Goal: Transaction & Acquisition: Purchase product/service

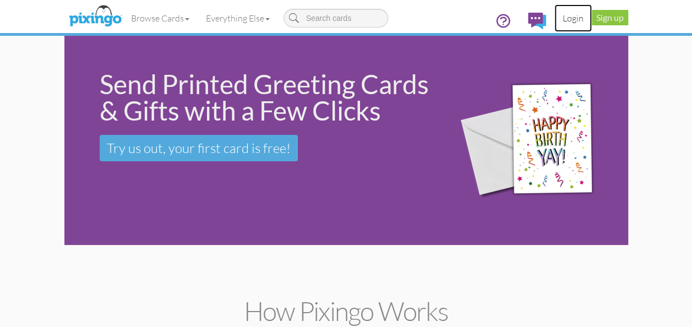
click at [576, 19] on link "Login" at bounding box center [572, 18] width 37 height 28
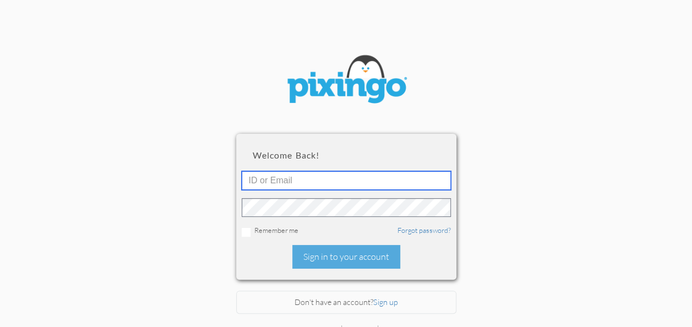
type input "[PERSON_NAME][EMAIL_ADDRESS][DOMAIN_NAME]"
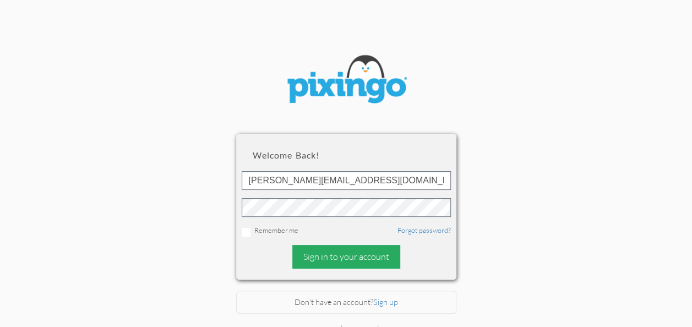
click at [344, 264] on div "Sign in to your account" at bounding box center [346, 257] width 108 height 24
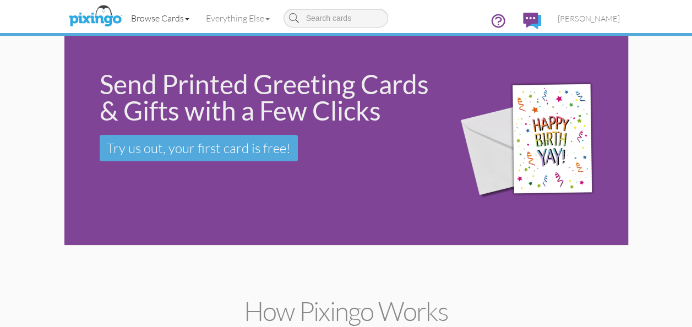
click at [169, 18] on link "Browse Cards" at bounding box center [160, 18] width 75 height 28
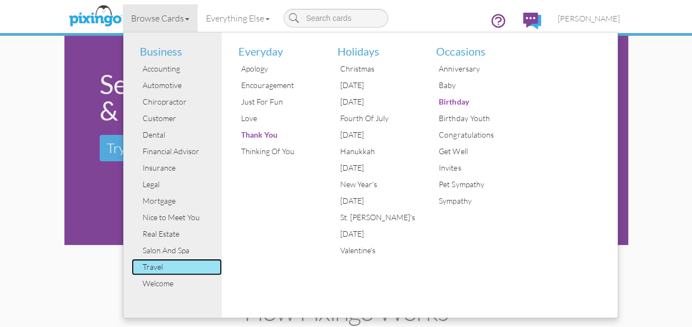
click at [163, 270] on div "Travel" at bounding box center [181, 267] width 83 height 17
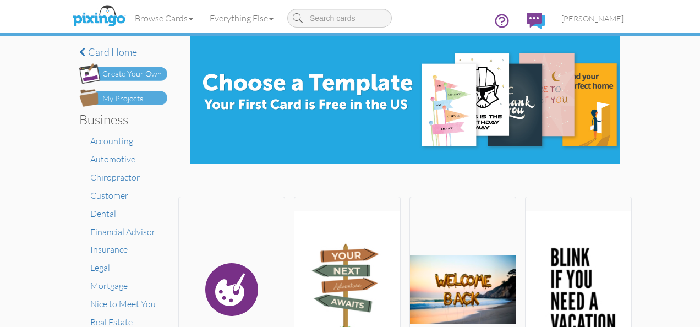
click at [109, 99] on div "My Projects" at bounding box center [122, 99] width 41 height 12
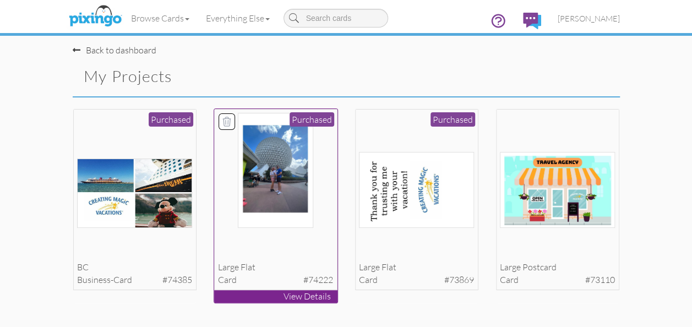
click at [267, 204] on img at bounding box center [276, 170] width 76 height 115
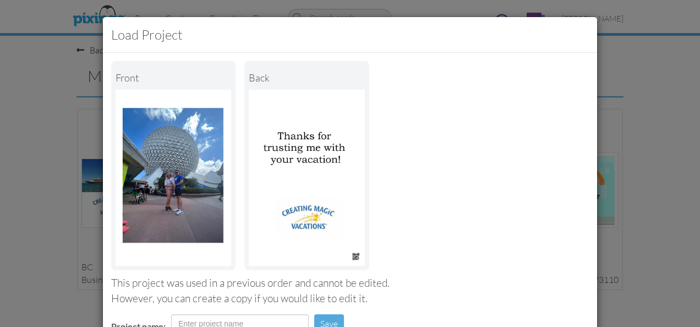
click at [184, 154] on img at bounding box center [174, 178] width 116 height 176
click at [0, 116] on html "Load Project Front back This project was used in a previous order and cannot be…" at bounding box center [350, 163] width 700 height 327
click at [32, 103] on div "Load Project Front back This project was used in a previous order and cannot be…" at bounding box center [350, 163] width 700 height 327
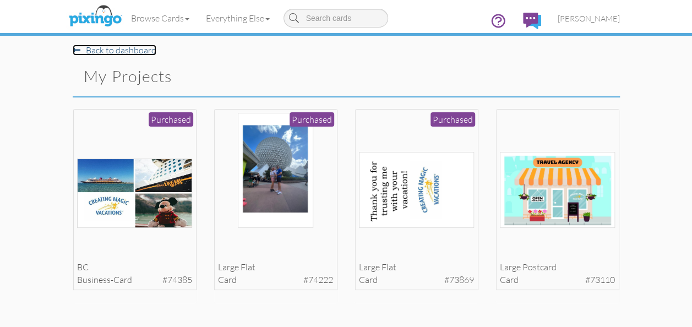
click at [75, 50] on span at bounding box center [77, 50] width 8 height 9
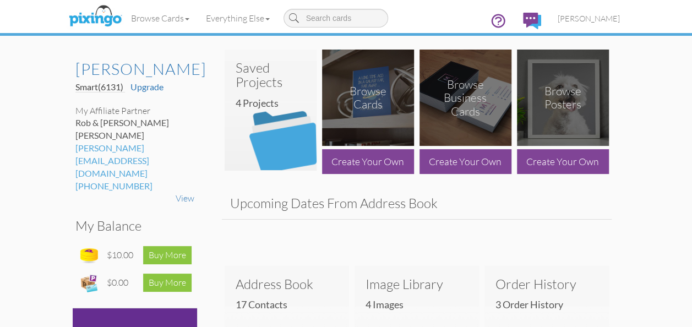
click at [374, 97] on div "Browse Cards" at bounding box center [367, 98] width 46 height 28
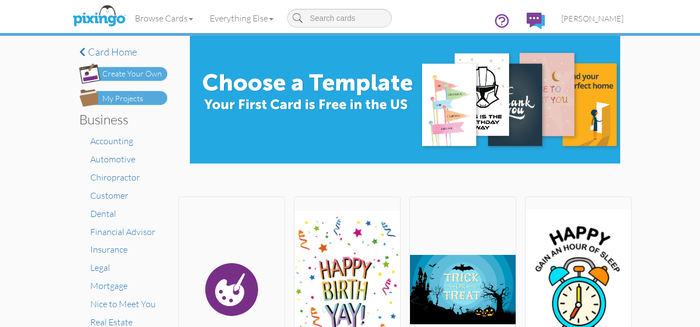
click at [113, 76] on div "Create Your Own" at bounding box center [131, 74] width 59 height 12
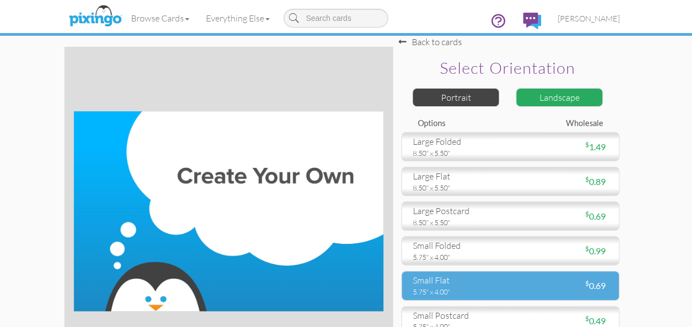
click at [528, 282] on div "$ 0.69" at bounding box center [563, 286] width 106 height 13
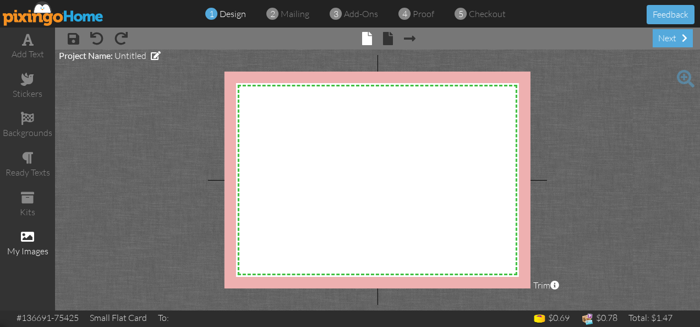
click at [26, 237] on span at bounding box center [27, 236] width 13 height 13
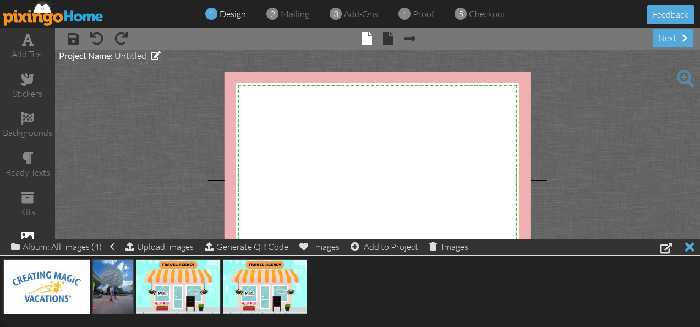
click at [693, 246] on div at bounding box center [689, 247] width 9 height 16
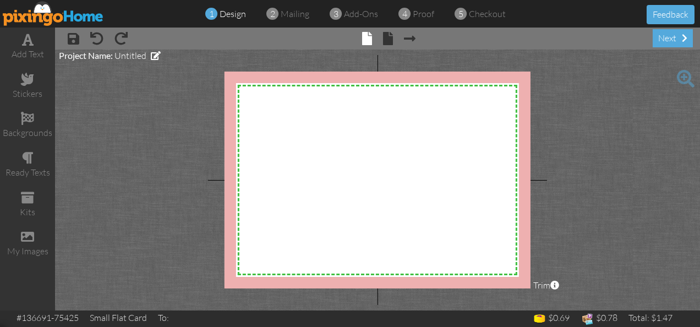
click at [41, 15] on img at bounding box center [53, 13] width 101 height 25
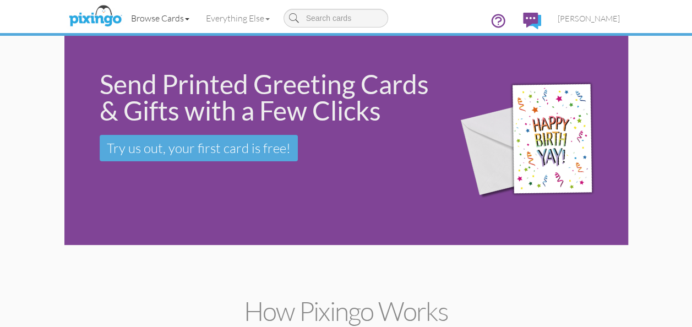
click at [172, 18] on link "Browse Cards" at bounding box center [160, 18] width 75 height 28
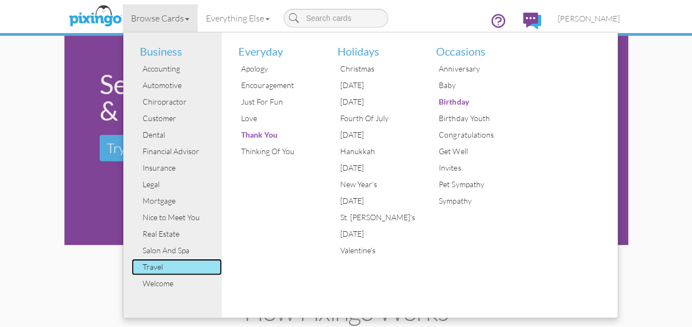
click at [159, 264] on div "Travel" at bounding box center [181, 267] width 83 height 17
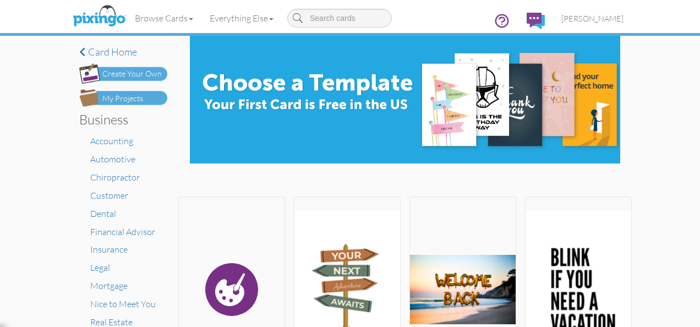
click at [139, 73] on div "Create Your Own" at bounding box center [131, 74] width 59 height 12
click at [107, 103] on div "My Projects" at bounding box center [122, 99] width 41 height 12
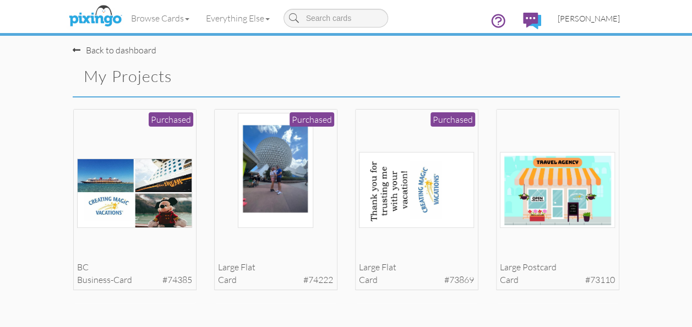
click at [594, 21] on span "[PERSON_NAME]" at bounding box center [588, 18] width 62 height 9
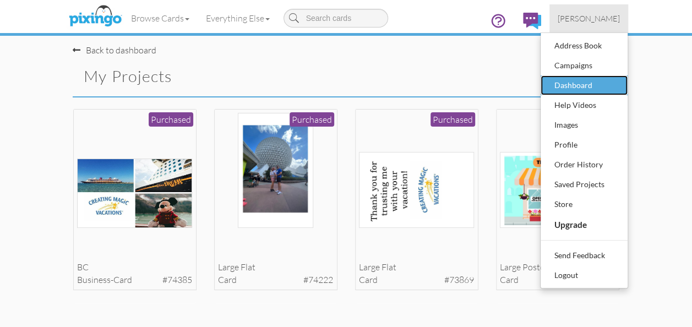
click at [574, 83] on div "Dashboard" at bounding box center [583, 85] width 65 height 17
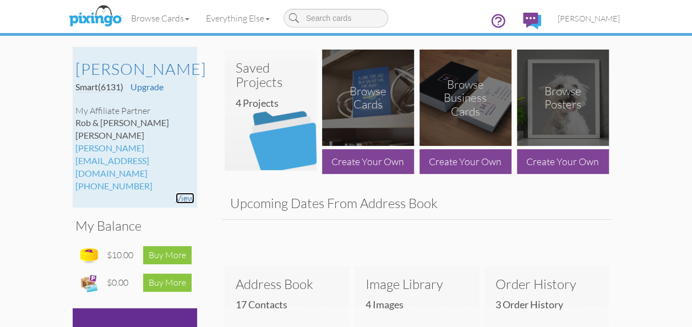
click at [184, 193] on link "View" at bounding box center [185, 198] width 19 height 11
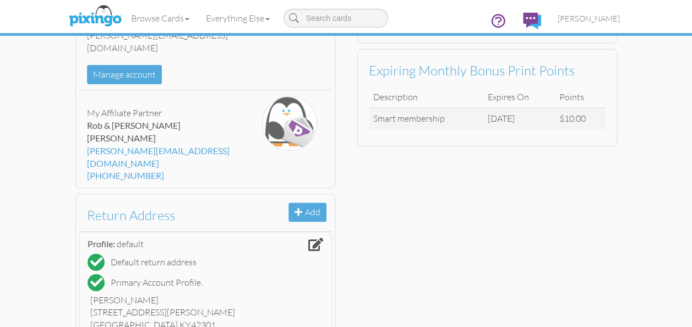
scroll to position [146, 0]
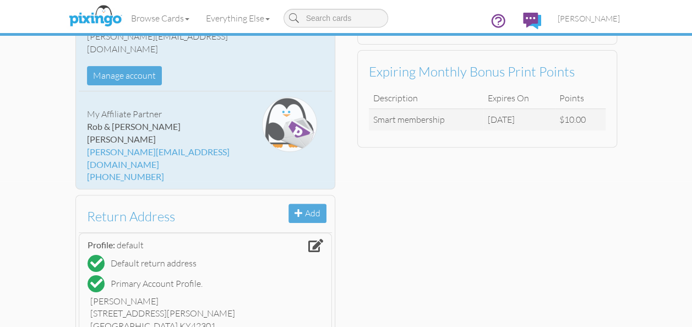
click at [299, 128] on img at bounding box center [289, 124] width 55 height 55
click at [120, 66] on button "Manage account" at bounding box center [124, 75] width 75 height 19
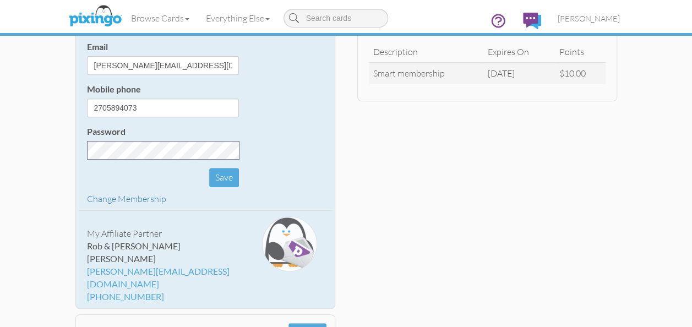
scroll to position [0, 0]
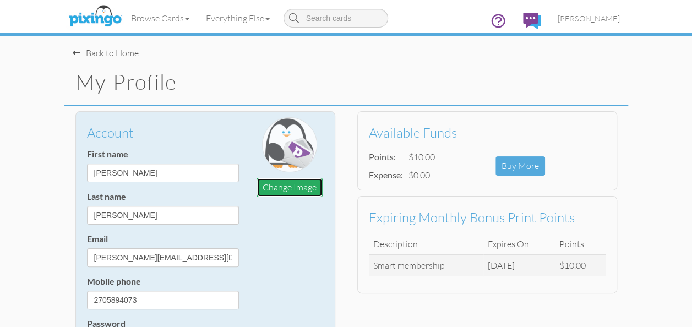
click at [297, 189] on button "Change Image" at bounding box center [289, 187] width 66 height 19
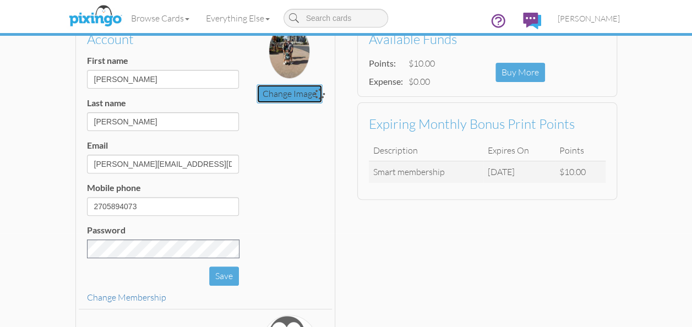
scroll to position [114, 0]
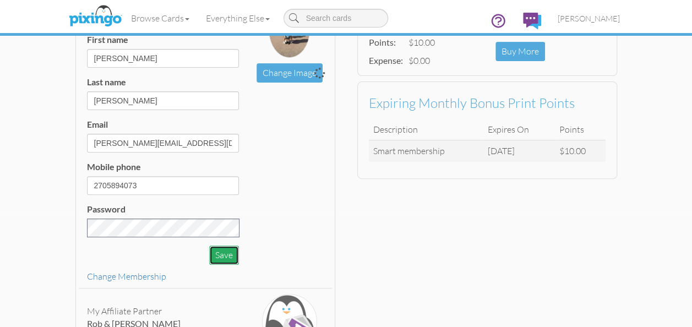
click at [232, 255] on button "Save" at bounding box center [224, 254] width 30 height 19
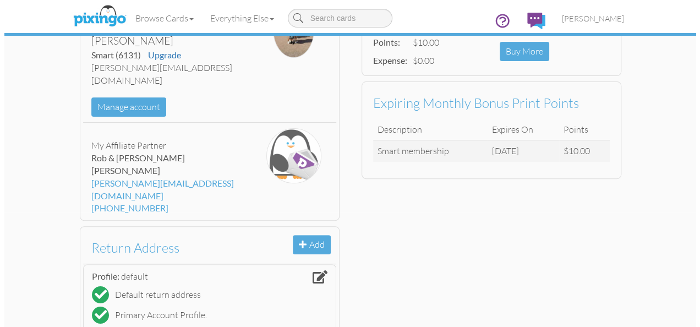
scroll to position [0, 0]
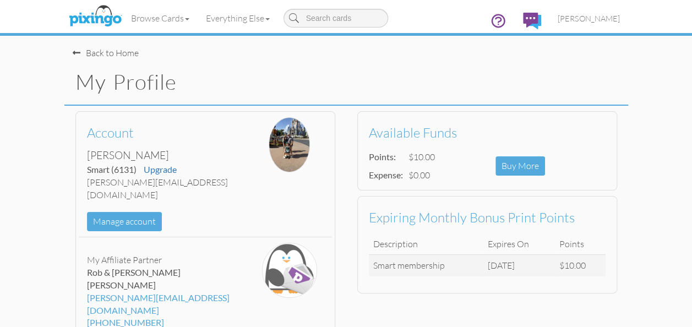
click at [101, 51] on div "Back to Home" at bounding box center [106, 53] width 66 height 13
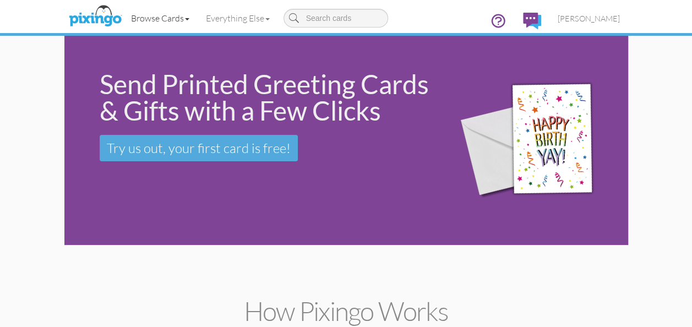
click at [168, 13] on link "Browse Cards" at bounding box center [160, 18] width 75 height 28
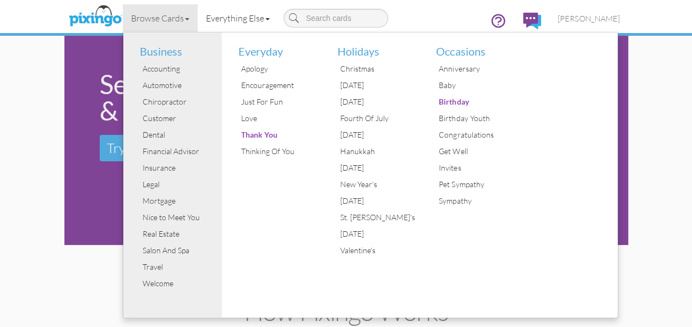
click at [239, 15] on link "Everything Else" at bounding box center [238, 18] width 80 height 28
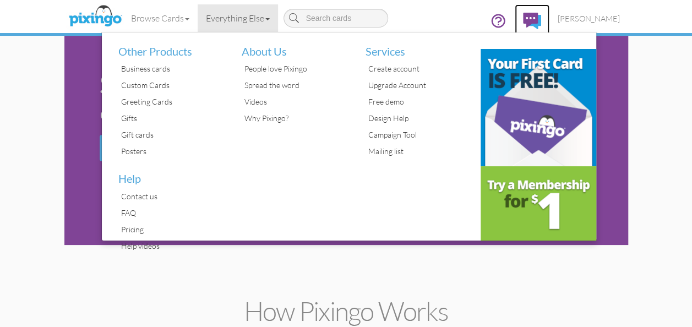
click at [541, 20] on img at bounding box center [532, 21] width 18 height 17
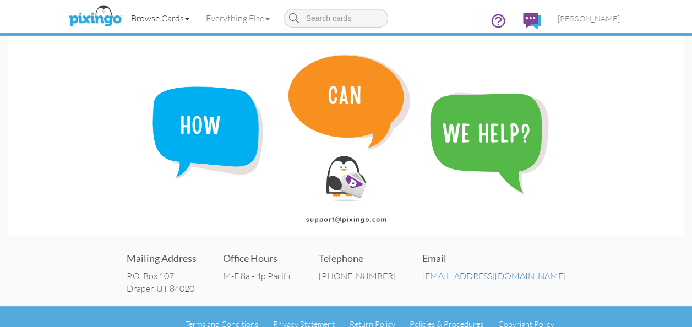
click at [161, 23] on link "Browse Cards" at bounding box center [160, 18] width 75 height 28
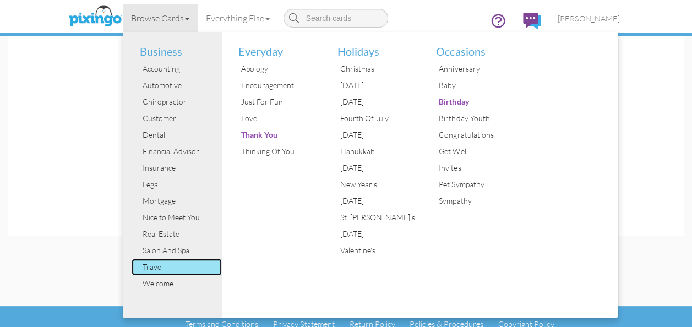
click at [165, 266] on div "Travel" at bounding box center [181, 267] width 83 height 17
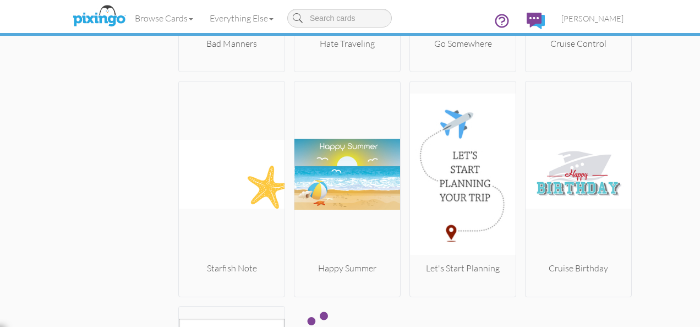
scroll to position [2820, 0]
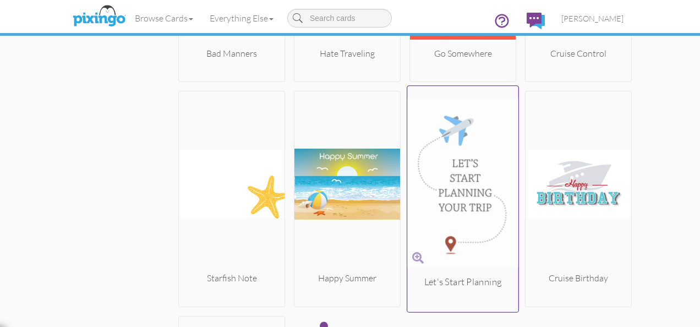
click at [462, 168] on img at bounding box center [462, 183] width 111 height 185
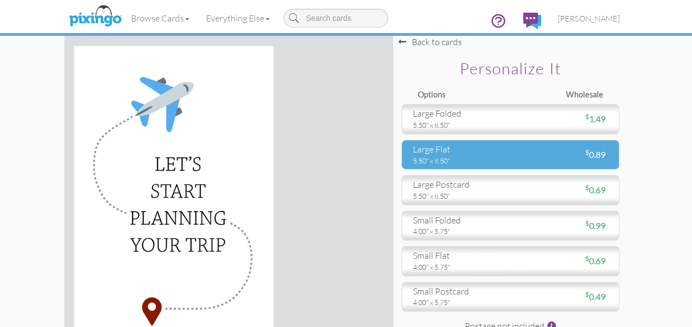
click at [474, 153] on div "large flat" at bounding box center [457, 149] width 89 height 13
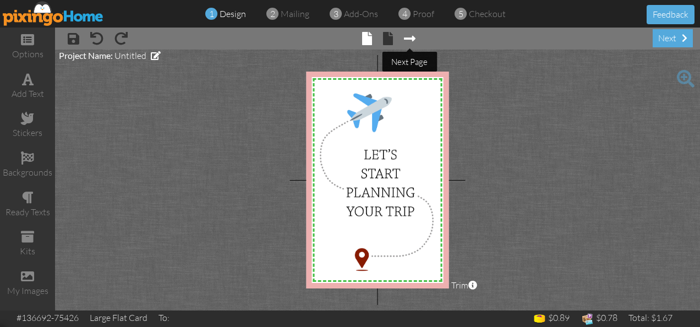
click at [408, 40] on span at bounding box center [410, 38] width 12 height 13
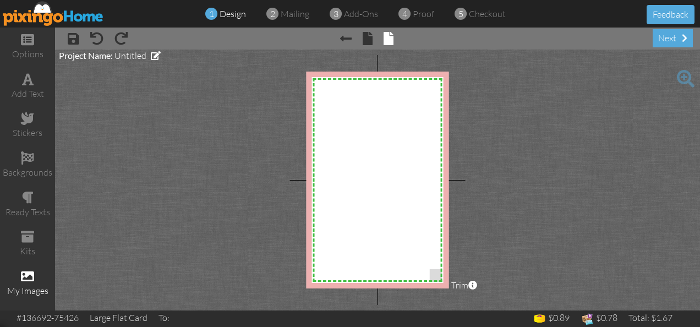
click at [28, 290] on div "my images" at bounding box center [27, 290] width 55 height 13
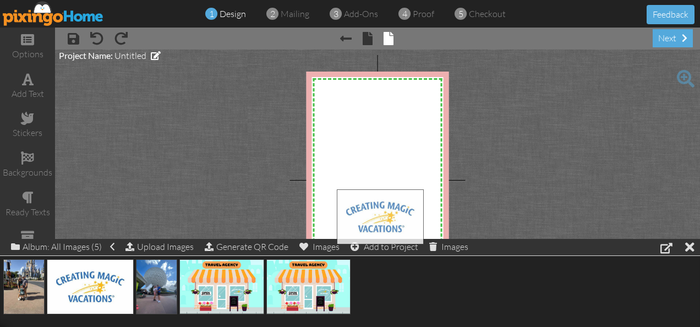
drag, startPoint x: 89, startPoint y: 287, endPoint x: 379, endPoint y: 218, distance: 298.1
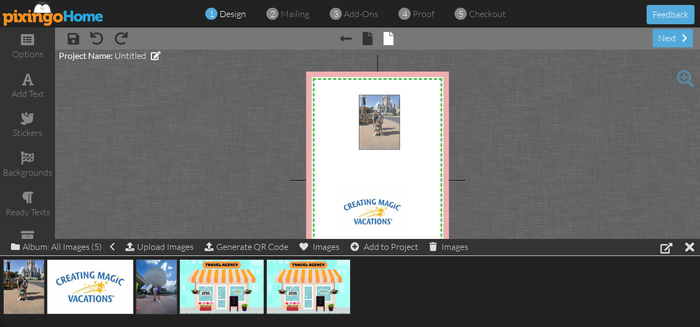
drag, startPoint x: 23, startPoint y: 281, endPoint x: 373, endPoint y: 120, distance: 384.6
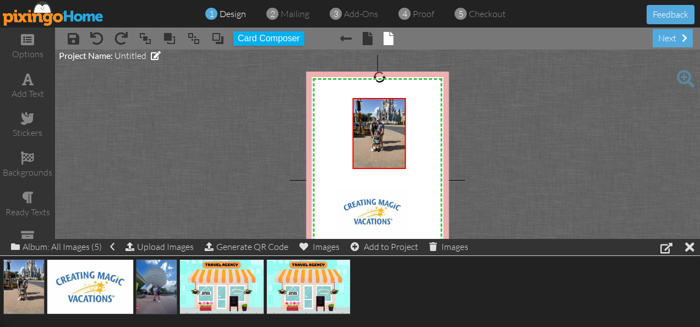
drag, startPoint x: 350, startPoint y: 133, endPoint x: 339, endPoint y: 133, distance: 11.6
click at [339, 133] on div "X X X X X X X X X X X X X X X X X X X X X X X X X X X X X X X X X X X X X X X X…" at bounding box center [377, 180] width 143 height 217
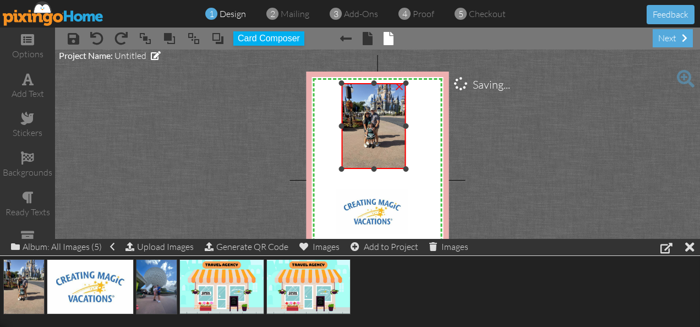
drag, startPoint x: 352, startPoint y: 96, endPoint x: 311, endPoint y: 81, distance: 43.9
click at [311, 81] on div "X X X X X X X X X X X X X X X X X X X X X X X X X X X X X X X X X X X X X X X X…" at bounding box center [377, 180] width 143 height 217
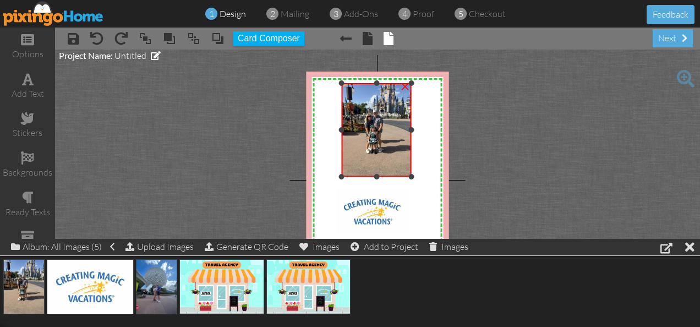
drag, startPoint x: 406, startPoint y: 168, endPoint x: 417, endPoint y: 177, distance: 13.8
click at [417, 177] on div "X X X X X X X X X X X X X X X X X X X X X X X X X X X X X X X X X X X X X X X X…" at bounding box center [377, 180] width 143 height 217
drag, startPoint x: 377, startPoint y: 176, endPoint x: 377, endPoint y: 185, distance: 8.8
click at [377, 185] on div "X X X X X X X X X X X X X X X X X X X X X X X X X X X X X X X X X X X X X X X X…" at bounding box center [377, 180] width 143 height 217
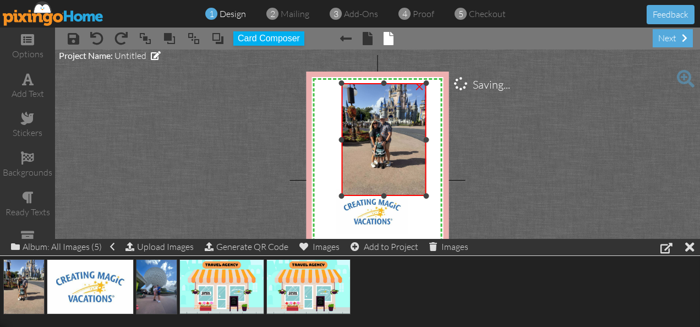
drag, startPoint x: 412, startPoint y: 176, endPoint x: 428, endPoint y: 196, distance: 25.4
click at [428, 196] on div at bounding box center [426, 196] width 6 height 6
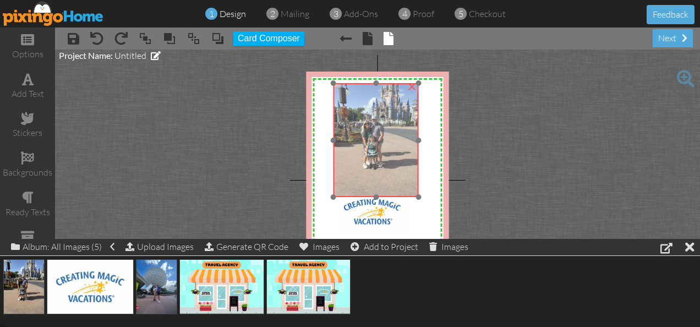
drag, startPoint x: 380, startPoint y: 133, endPoint x: 372, endPoint y: 133, distance: 8.3
click at [372, 133] on img at bounding box center [375, 140] width 85 height 114
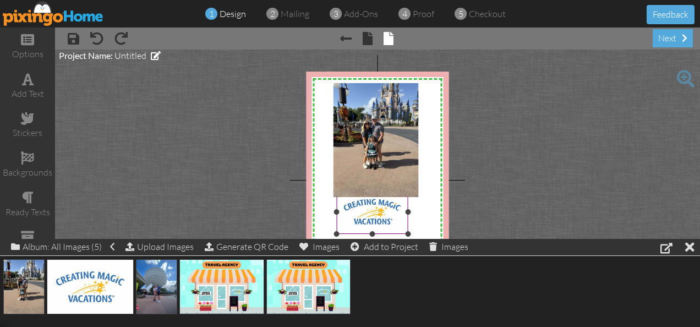
click at [374, 211] on img at bounding box center [372, 211] width 71 height 45
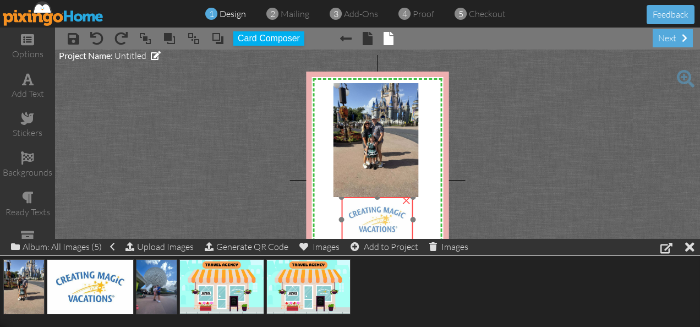
drag, startPoint x: 374, startPoint y: 211, endPoint x: 379, endPoint y: 219, distance: 9.2
click at [379, 219] on img at bounding box center [377, 219] width 71 height 45
click at [692, 248] on div at bounding box center [689, 247] width 9 height 16
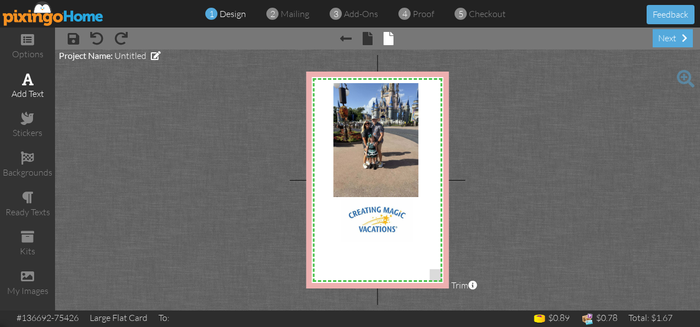
click at [31, 87] on div "add text" at bounding box center [27, 93] width 55 height 13
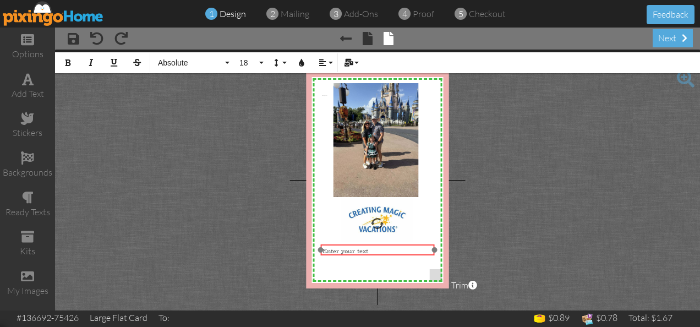
drag, startPoint x: 321, startPoint y: 102, endPoint x: 321, endPoint y: 254, distance: 151.9
click at [321, 253] on div "​ Enter your text ​" at bounding box center [377, 250] width 114 height 12
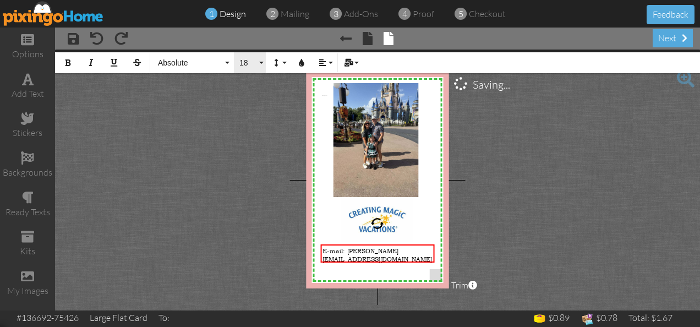
click at [257, 64] on button "18" at bounding box center [250, 62] width 32 height 21
click at [260, 64] on button "18" at bounding box center [250, 62] width 32 height 21
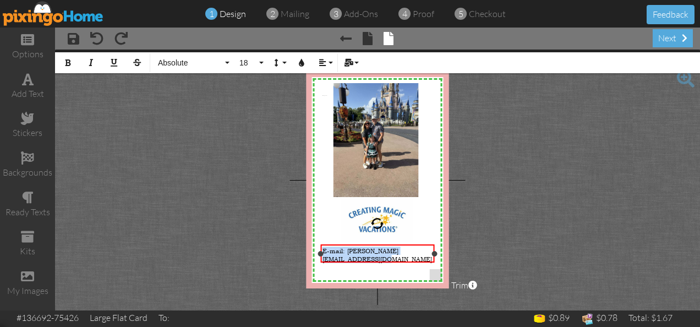
drag, startPoint x: 427, startPoint y: 259, endPoint x: 324, endPoint y: 249, distance: 103.9
click at [324, 249] on div "E-mail: [PERSON_NAME][EMAIL_ADDRESS][DOMAIN_NAME]" at bounding box center [377, 254] width 111 height 17
click at [260, 66] on button "18" at bounding box center [250, 62] width 32 height 21
click at [244, 62] on span "18" at bounding box center [247, 62] width 19 height 9
click at [262, 60] on button "18" at bounding box center [250, 62] width 32 height 21
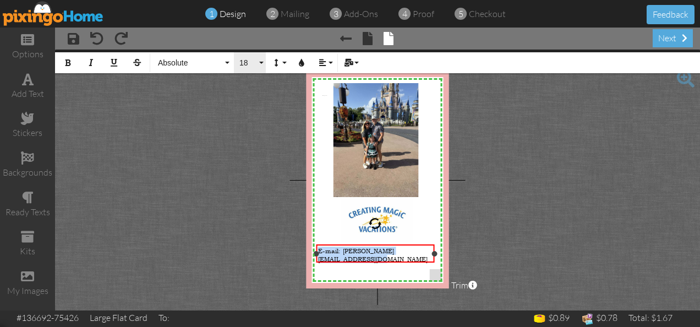
click at [316, 255] on div at bounding box center [316, 254] width 6 height 6
drag, startPoint x: 434, startPoint y: 254, endPoint x: 440, endPoint y: 253, distance: 6.6
click at [440, 253] on div at bounding box center [442, 254] width 6 height 6
click at [320, 258] on span "E-mail: [PERSON_NAME][EMAIL_ADDRESS][DOMAIN_NAME]" at bounding box center [372, 254] width 109 height 17
click at [258, 64] on button "18" at bounding box center [250, 62] width 32 height 21
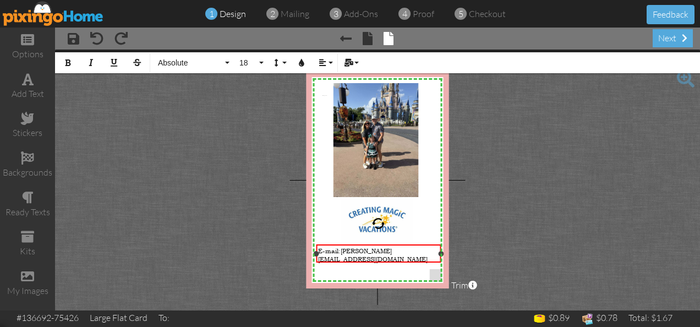
drag, startPoint x: 384, startPoint y: 252, endPoint x: 409, endPoint y: 255, distance: 25.5
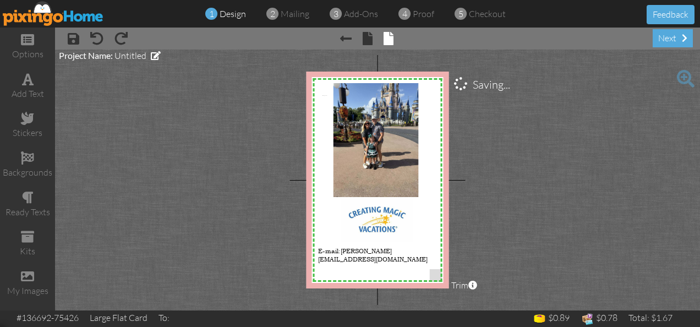
click at [204, 84] on project-studio-wrapper "X X X X X X X X X X X X X X X X X X X X X X X X X X X X X X X X X X X X X X X X…" at bounding box center [377, 180] width 645 height 261
click at [435, 255] on div "×" at bounding box center [435, 247] width 18 height 18
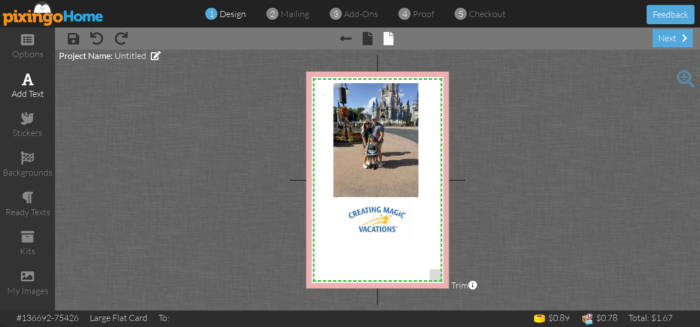
click at [33, 87] on div "add text" at bounding box center [27, 93] width 55 height 13
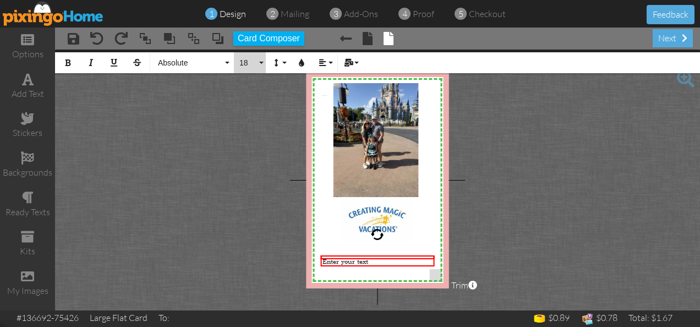
click at [255, 64] on span "18" at bounding box center [247, 62] width 19 height 9
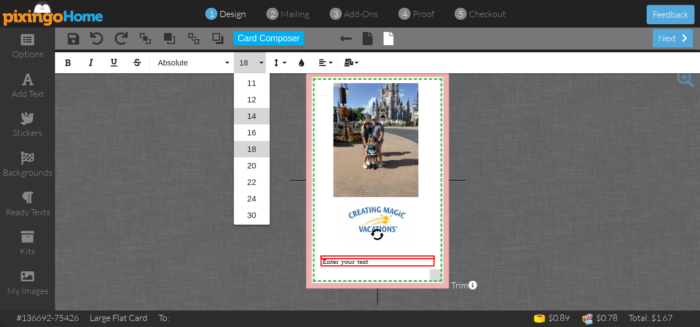
click at [253, 119] on link "14" at bounding box center [252, 116] width 36 height 17
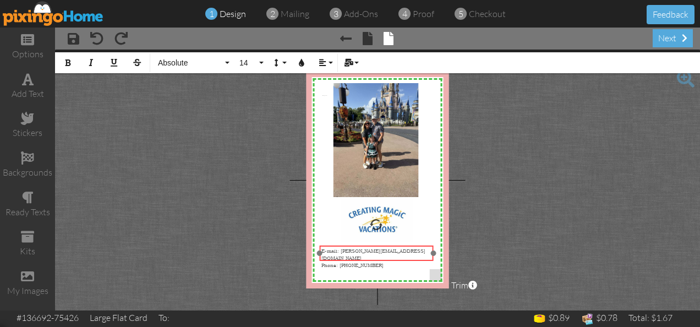
drag, startPoint x: 319, startPoint y: 269, endPoint x: 318, endPoint y: 259, distance: 10.0
click at [318, 259] on div at bounding box center [375, 253] width 119 height 21
click at [426, 248] on div "E-mail: [PERSON_NAME][EMAIL_ADDRESS][DOMAIN_NAME]" at bounding box center [376, 254] width 111 height 14
click at [325, 261] on div "​" at bounding box center [376, 264] width 111 height 7
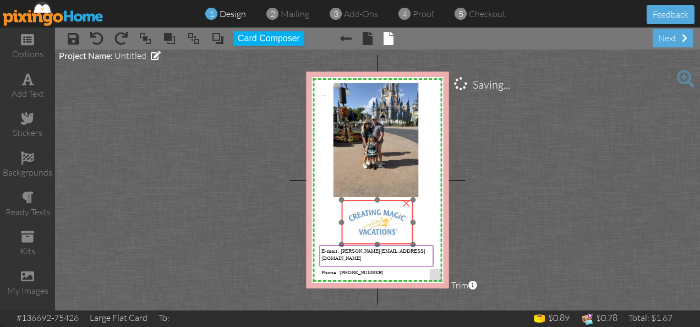
click at [377, 223] on img at bounding box center [377, 222] width 71 height 45
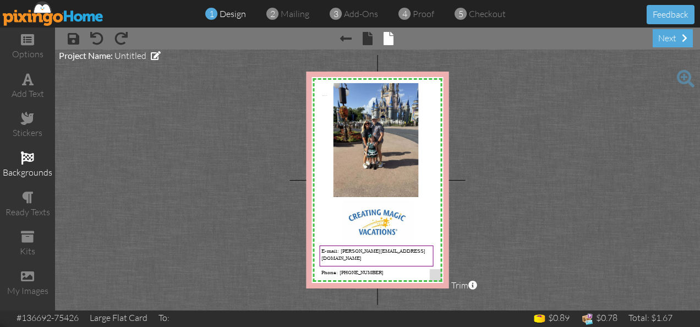
click at [28, 159] on span at bounding box center [27, 157] width 13 height 13
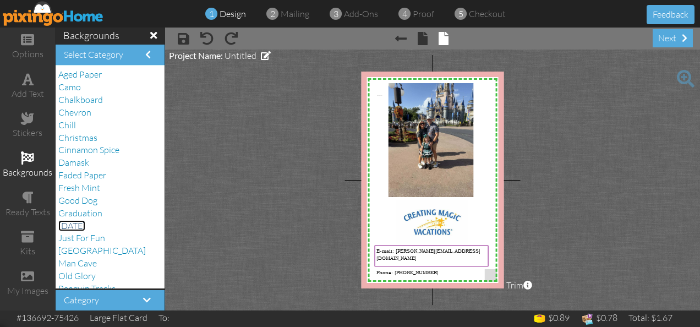
click at [85, 227] on span "[DATE]" at bounding box center [71, 225] width 27 height 11
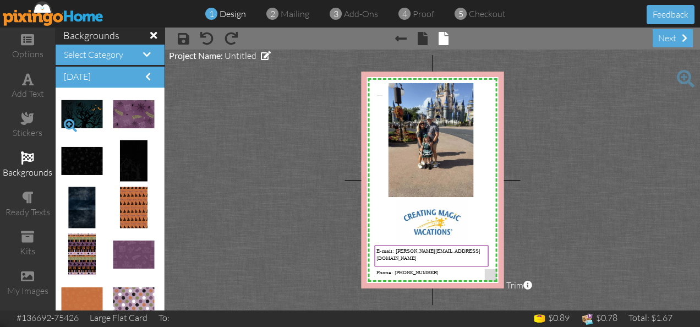
click at [78, 118] on span at bounding box center [70, 125] width 19 height 19
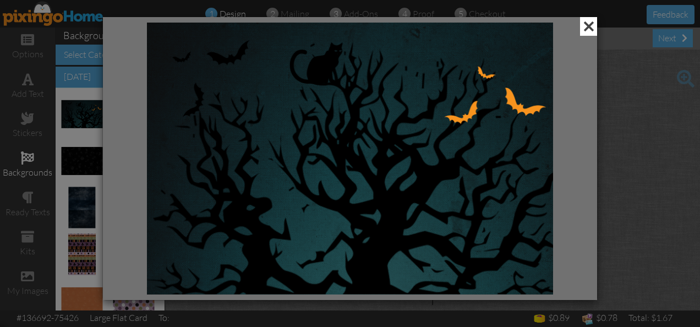
click at [589, 27] on span at bounding box center [588, 26] width 17 height 19
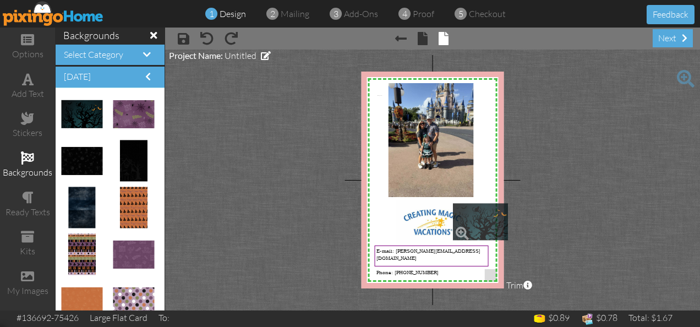
drag, startPoint x: 88, startPoint y: 116, endPoint x: 482, endPoint y: 223, distance: 408.5
click at [483, 204] on div "×" at bounding box center [484, 203] width 18 height 18
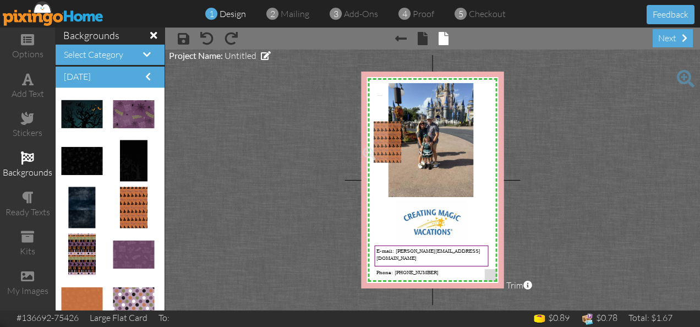
drag, startPoint x: 128, startPoint y: 209, endPoint x: 380, endPoint y: 146, distance: 259.3
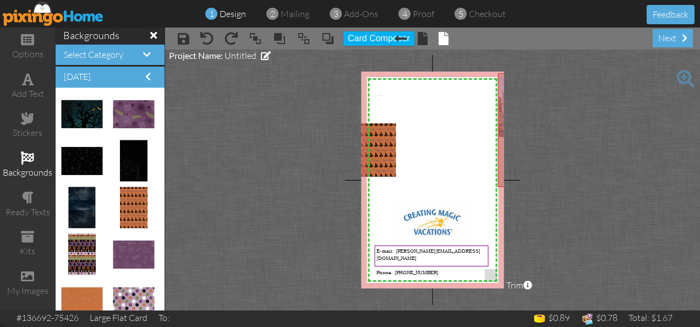
drag, startPoint x: 418, startPoint y: 133, endPoint x: 527, endPoint y: 123, distance: 109.9
click at [527, 123] on project-studio-wrapper "X X X X X X X X X X X X X X X X X X X X X X X X X X X X X X X X X X X X X X X X…" at bounding box center [432, 180] width 535 height 261
drag, startPoint x: 434, startPoint y: 221, endPoint x: 536, endPoint y: 210, distance: 102.9
click at [536, 210] on project-studio-wrapper "X X X X X X X X X X X X X X X X X X X X X X X X X X X X X X X X X X X X X X X X…" at bounding box center [432, 180] width 535 height 261
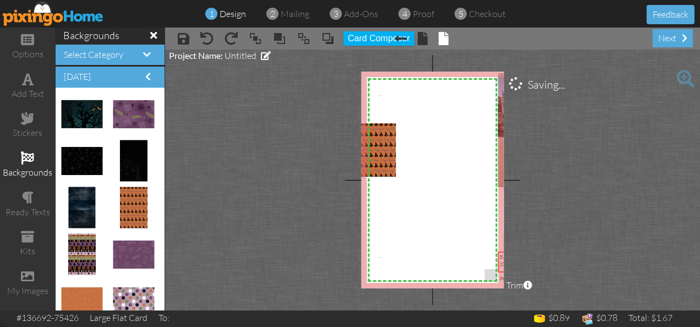
drag, startPoint x: 428, startPoint y: 259, endPoint x: 551, endPoint y: 265, distance: 123.4
click at [551, 265] on project-studio-wrapper "X X X X X X X X X X X X X X X X X X X X X X X X X X X X X X X X X X X X X X X X…" at bounding box center [432, 180] width 535 height 261
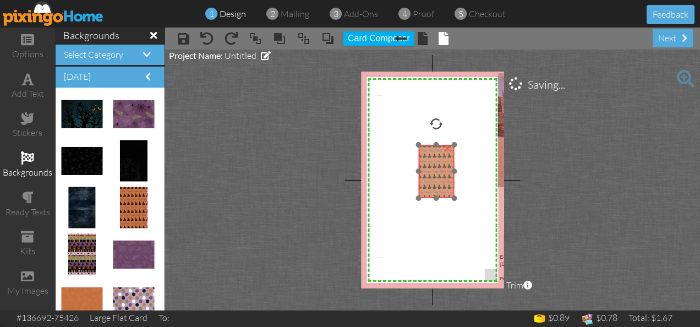
drag, startPoint x: 380, startPoint y: 147, endPoint x: 439, endPoint y: 169, distance: 62.1
click at [439, 169] on img at bounding box center [436, 171] width 36 height 53
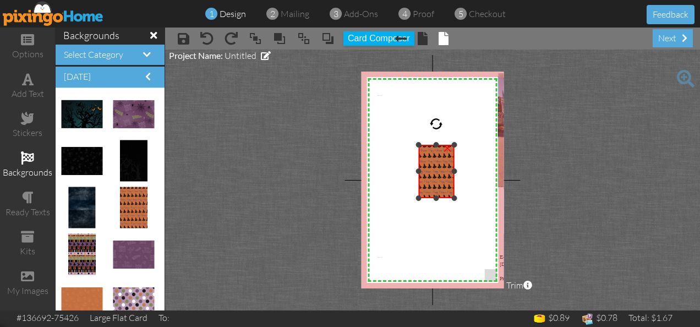
click at [447, 149] on div "×" at bounding box center [448, 147] width 18 height 18
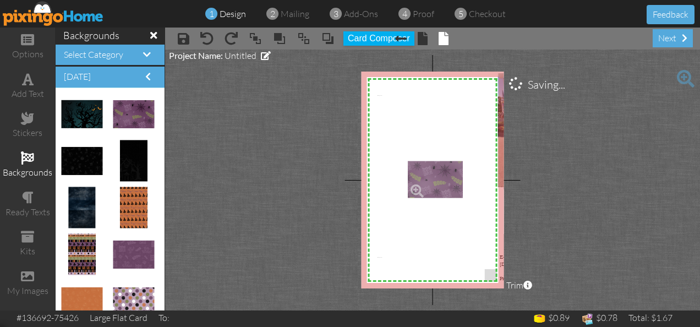
drag, startPoint x: 130, startPoint y: 117, endPoint x: 429, endPoint y: 186, distance: 307.1
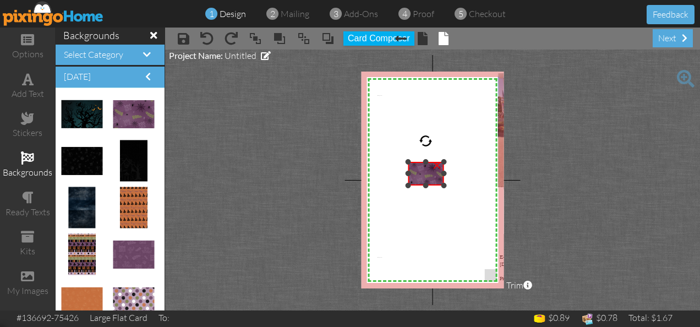
drag, startPoint x: 426, startPoint y: 185, endPoint x: 426, endPoint y: 266, distance: 80.9
click at [426, 266] on div "X X X X X X X X X X X X X X X X X X X X X X X X X X X X X X X X X X X X X X X X…" at bounding box center [432, 180] width 143 height 217
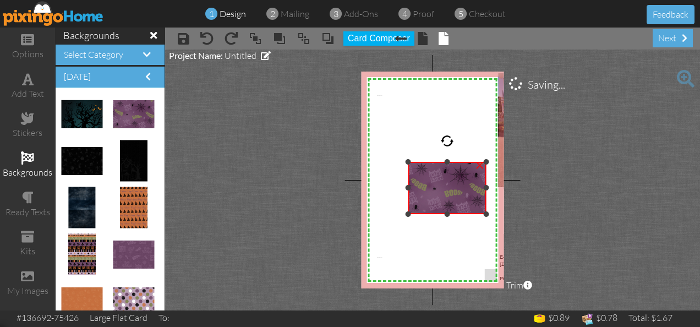
drag, startPoint x: 442, startPoint y: 185, endPoint x: 436, endPoint y: 213, distance: 29.4
click at [436, 213] on div "×" at bounding box center [447, 188] width 79 height 52
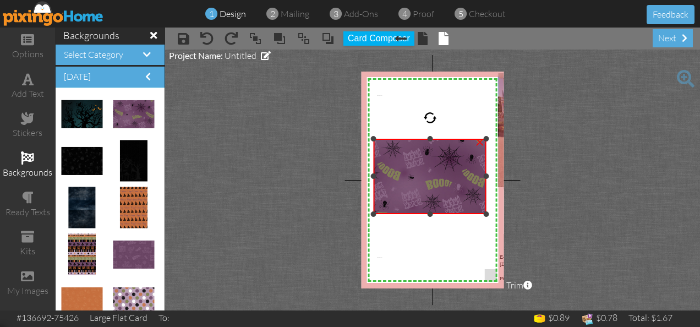
drag, startPoint x: 408, startPoint y: 160, endPoint x: 423, endPoint y: 136, distance: 27.2
click at [423, 139] on div "×" at bounding box center [429, 176] width 113 height 75
drag, startPoint x: 430, startPoint y: 138, endPoint x: 431, endPoint y: 116, distance: 22.0
click at [431, 139] on div "×" at bounding box center [429, 176] width 113 height 75
drag, startPoint x: 431, startPoint y: 213, endPoint x: 430, endPoint y: 249, distance: 36.3
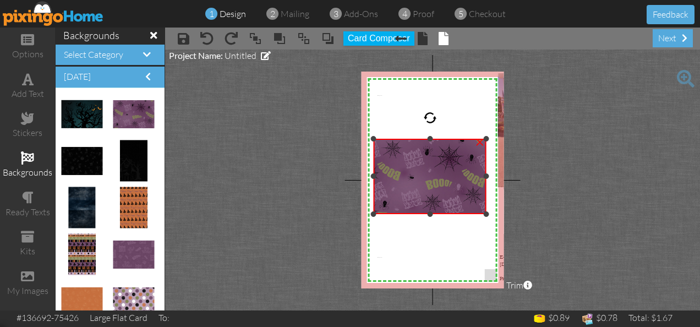
click at [430, 249] on div "X X X X X X X X X X X X X X X X X X X X X X X X X X X X X X X X X X X X X X X X…" at bounding box center [432, 180] width 143 height 217
click at [479, 143] on div "×" at bounding box center [480, 141] width 18 height 18
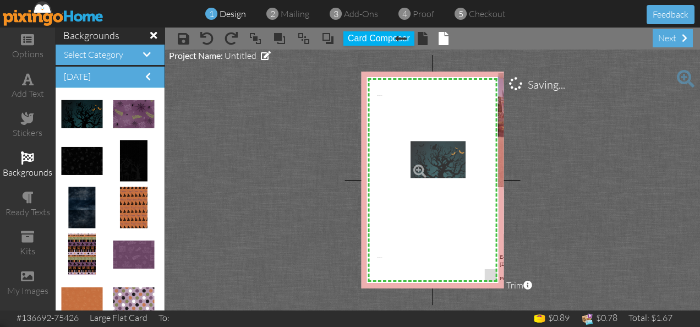
drag, startPoint x: 89, startPoint y: 114, endPoint x: 437, endPoint y: 161, distance: 351.9
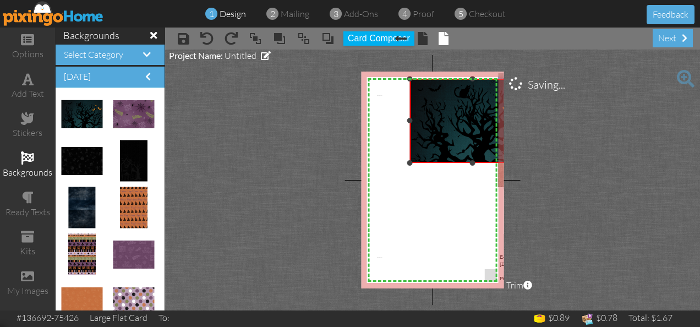
drag, startPoint x: 443, startPoint y: 136, endPoint x: 454, endPoint y: 76, distance: 61.4
click at [454, 79] on div "×" at bounding box center [472, 121] width 125 height 84
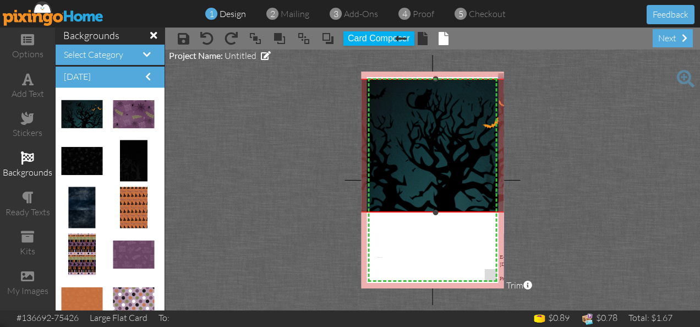
drag, startPoint x: 410, startPoint y: 162, endPoint x: 381, endPoint y: 211, distance: 57.7
click at [381, 211] on div "×" at bounding box center [435, 146] width 199 height 134
drag, startPoint x: 436, startPoint y: 213, endPoint x: 436, endPoint y: 262, distance: 48.4
click at [436, 262] on div "X X X X X X X X X X X X X X X X X X X X X X X X X X X X X X X X X X X X X X X X…" at bounding box center [432, 180] width 143 height 217
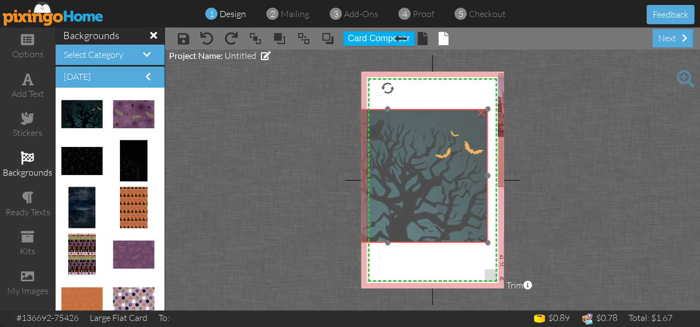
drag, startPoint x: 439, startPoint y: 146, endPoint x: 390, endPoint y: 176, distance: 57.0
click at [391, 176] on img at bounding box center [387, 176] width 199 height 134
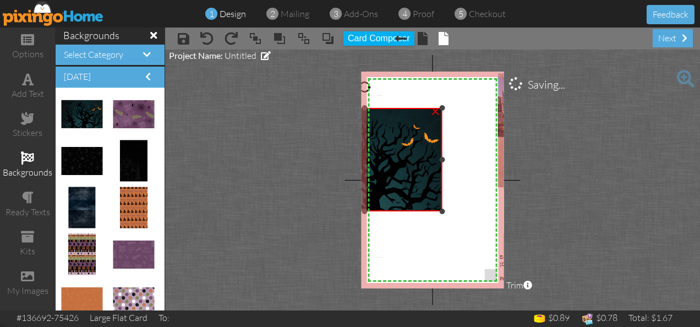
drag, startPoint x: 486, startPoint y: 242, endPoint x: 413, endPoint y: 212, distance: 79.2
click at [413, 211] on div "×" at bounding box center [365, 159] width 154 height 103
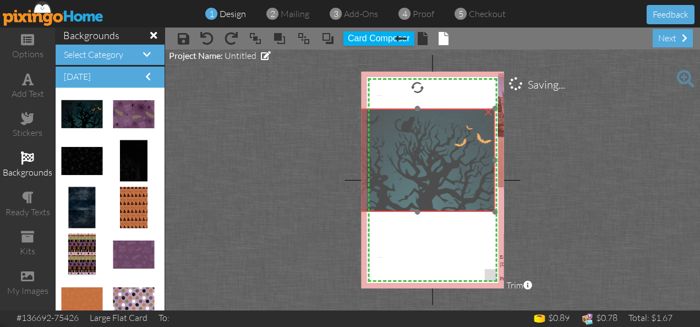
drag, startPoint x: 403, startPoint y: 166, endPoint x: 456, endPoint y: 167, distance: 52.8
click at [456, 167] on img at bounding box center [418, 160] width 155 height 104
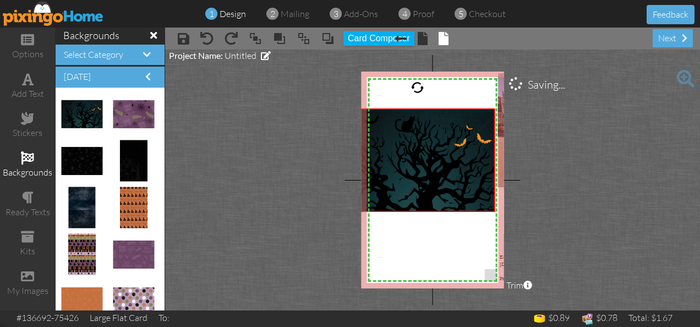
drag, startPoint x: 416, startPoint y: 213, endPoint x: 416, endPoint y: 238, distance: 24.2
click at [416, 238] on div "X X X X X X X X X X X X X X X X X X X X X X X X X X X X X X X X X X X X X X X X…" at bounding box center [432, 180] width 143 height 217
click at [488, 116] on div "×" at bounding box center [488, 111] width 18 height 18
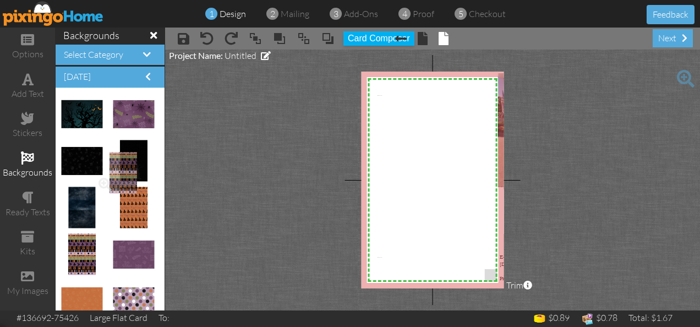
drag, startPoint x: 87, startPoint y: 246, endPoint x: 118, endPoint y: 166, distance: 86.6
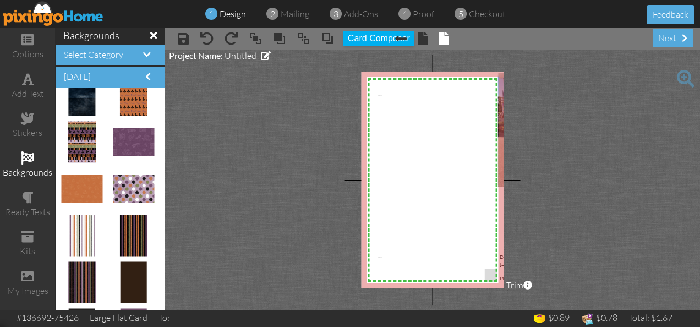
scroll to position [122, 0]
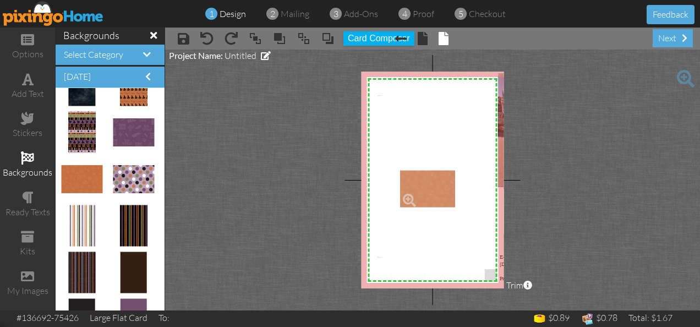
drag, startPoint x: 74, startPoint y: 173, endPoint x: 413, endPoint y: 184, distance: 339.1
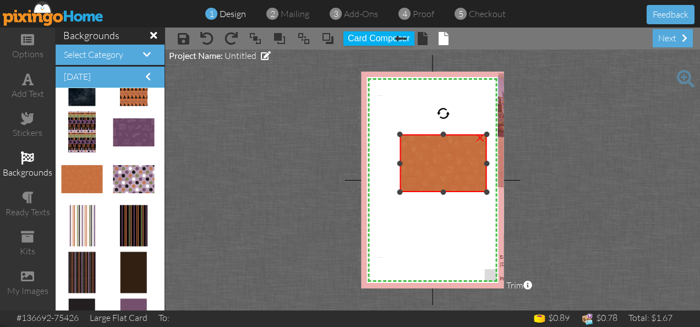
drag, startPoint x: 436, startPoint y: 166, endPoint x: 437, endPoint y: 132, distance: 34.1
click at [437, 134] on div "×" at bounding box center [443, 163] width 87 height 58
click at [443, 107] on div at bounding box center [442, 113] width 13 height 13
click at [441, 116] on div at bounding box center [442, 113] width 13 height 13
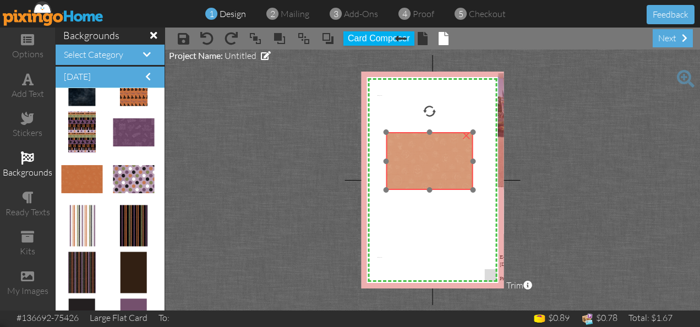
drag, startPoint x: 450, startPoint y: 173, endPoint x: 436, endPoint y: 169, distance: 14.1
click at [436, 169] on img at bounding box center [429, 161] width 87 height 58
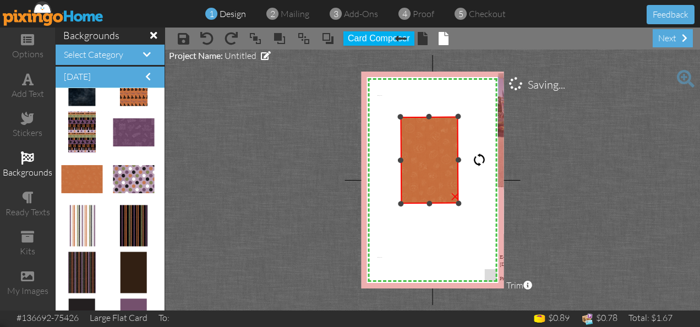
drag, startPoint x: 430, startPoint y: 109, endPoint x: 485, endPoint y: 160, distance: 74.8
click at [485, 160] on div at bounding box center [479, 159] width 13 height 13
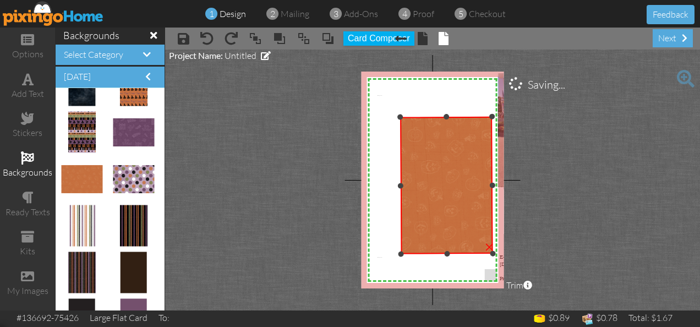
drag, startPoint x: 458, startPoint y: 202, endPoint x: 492, endPoint y: 262, distance: 68.5
click at [492, 262] on div "X X X X X X X X X X X X X X X X X X X X X X X X X X X X X X X X X X X X X X X X…" at bounding box center [432, 180] width 143 height 217
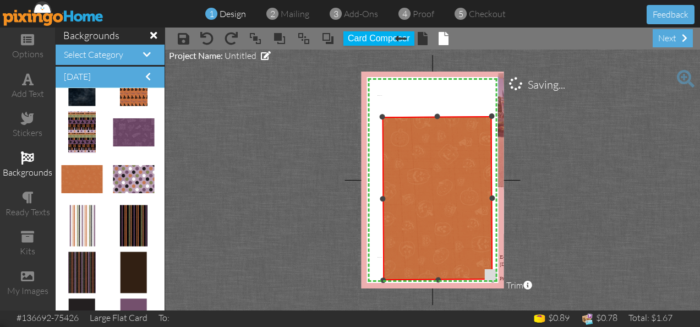
drag, startPoint x: 400, startPoint y: 254, endPoint x: 382, endPoint y: 265, distance: 20.8
click at [382, 265] on div "×" at bounding box center [437, 198] width 110 height 165
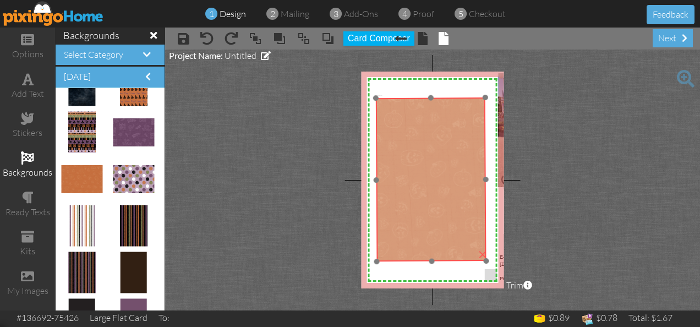
drag, startPoint x: 431, startPoint y: 211, endPoint x: 425, endPoint y: 193, distance: 19.8
click at [425, 193] on img at bounding box center [431, 179] width 110 height 165
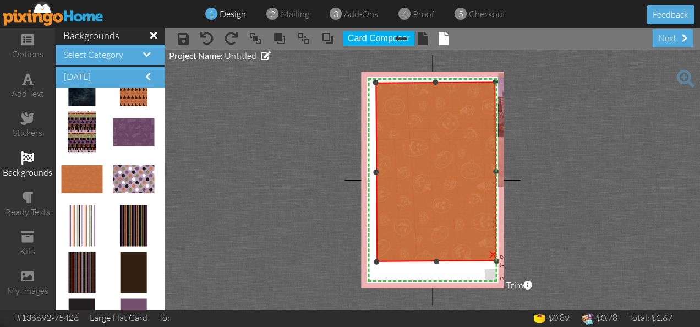
drag, startPoint x: 485, startPoint y: 97, endPoint x: 495, endPoint y: 95, distance: 10.7
click at [495, 95] on div "×" at bounding box center [436, 172] width 121 height 180
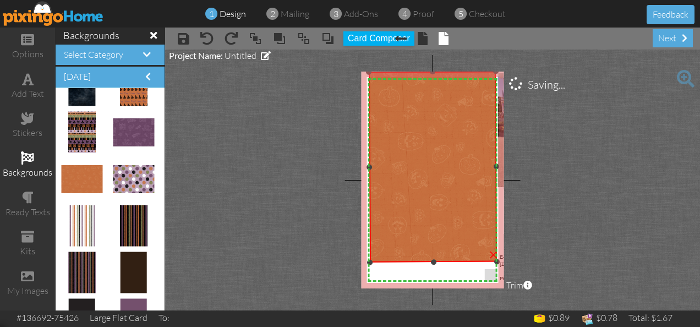
drag, startPoint x: 375, startPoint y: 84, endPoint x: 368, endPoint y: 88, distance: 8.4
click at [369, 88] on div "×" at bounding box center [433, 166] width 128 height 191
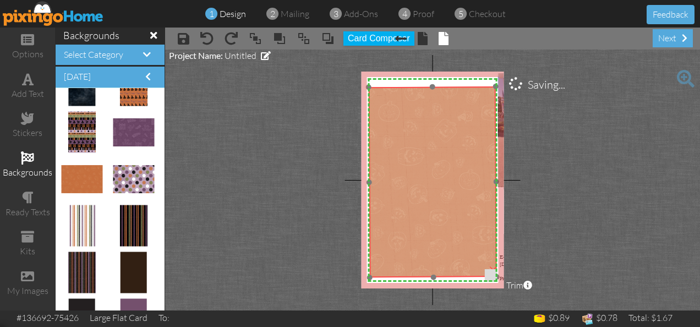
drag, startPoint x: 427, startPoint y: 116, endPoint x: 426, endPoint y: 131, distance: 15.4
click at [426, 131] on img at bounding box center [433, 181] width 128 height 191
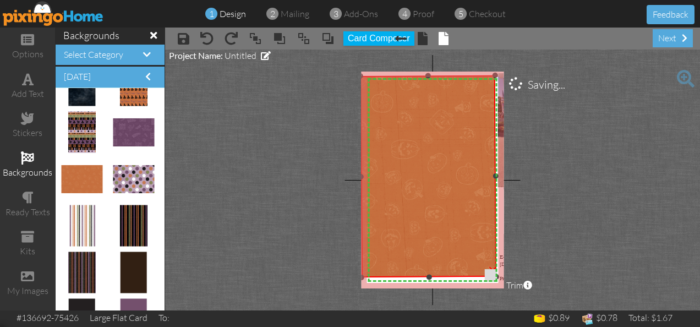
drag, startPoint x: 366, startPoint y: 87, endPoint x: 358, endPoint y: 78, distance: 11.7
click at [358, 78] on project-studio-wrapper "X X X X X X X X X X X X X X X X X X X X X X X X X X X X X X X X X X X X X X X X…" at bounding box center [432, 180] width 535 height 261
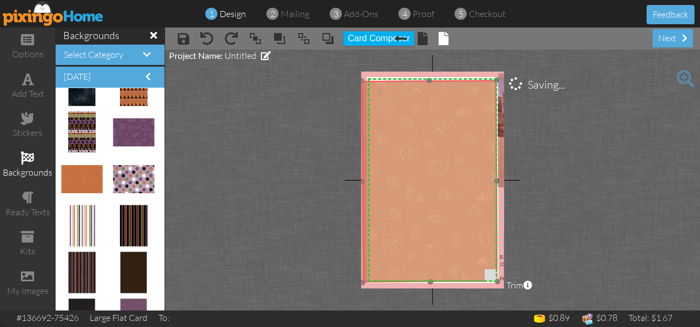
click at [394, 145] on img at bounding box center [429, 181] width 136 height 202
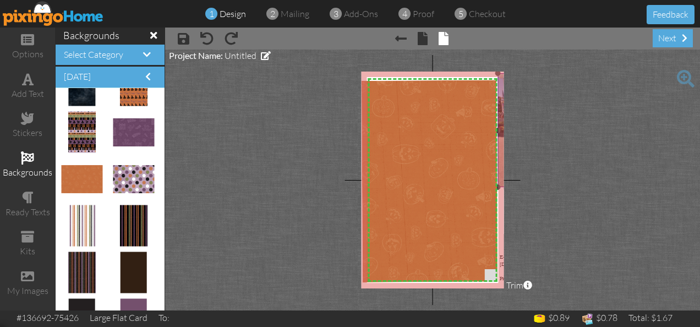
click at [501, 119] on img at bounding box center [540, 130] width 85 height 114
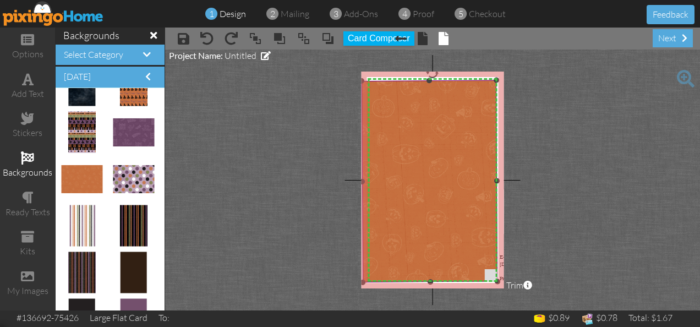
drag, startPoint x: 502, startPoint y: 120, endPoint x: 394, endPoint y: 141, distance: 110.3
click at [394, 141] on div "X X X X X X X X X X X X X X X X X X X X X X X X X X X X X X X X X X X X X X X X…" at bounding box center [432, 180] width 143 height 217
click at [403, 144] on img at bounding box center [429, 181] width 136 height 202
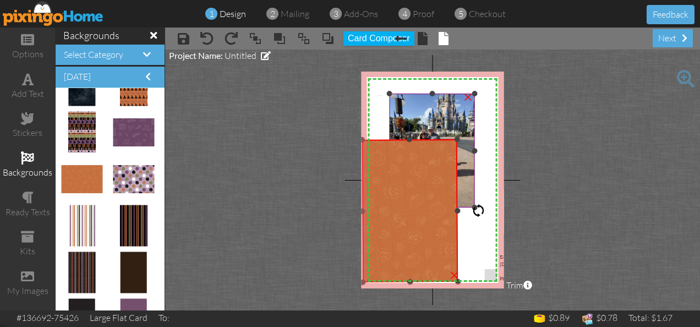
drag, startPoint x: 496, startPoint y: 79, endPoint x: 454, endPoint y: 125, distance: 62.0
click at [454, 125] on div "X X X X X X X X X X X X X X X X X X X X X X X X X X X X X X X X X X X X X X X X…" at bounding box center [432, 180] width 143 height 217
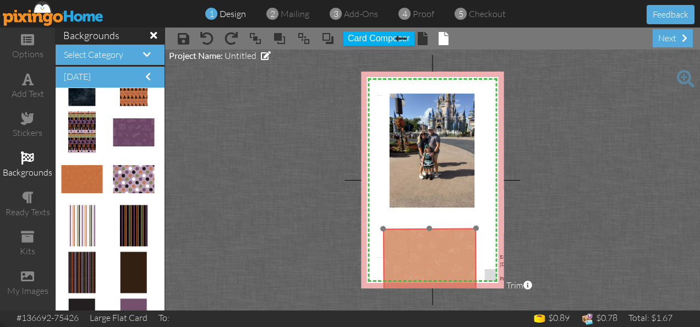
drag, startPoint x: 431, startPoint y: 193, endPoint x: 451, endPoint y: 273, distance: 83.4
click at [451, 278] on img at bounding box center [430, 298] width 94 height 140
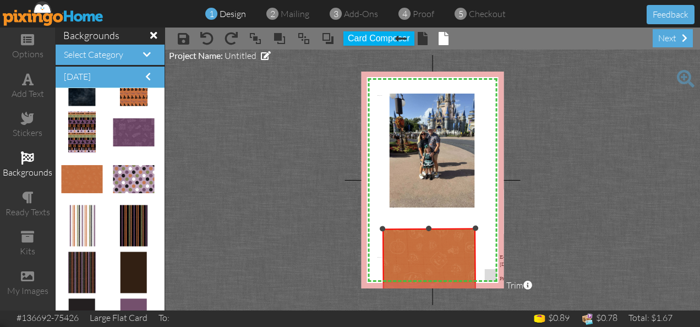
click at [448, 258] on img at bounding box center [429, 298] width 94 height 140
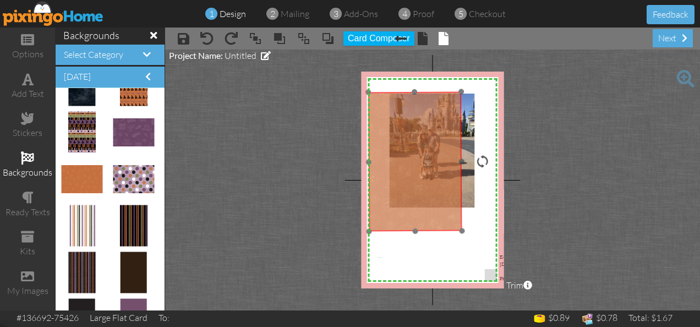
drag, startPoint x: 448, startPoint y: 258, endPoint x: 423, endPoint y: 124, distance: 135.5
click at [423, 124] on img at bounding box center [415, 162] width 94 height 140
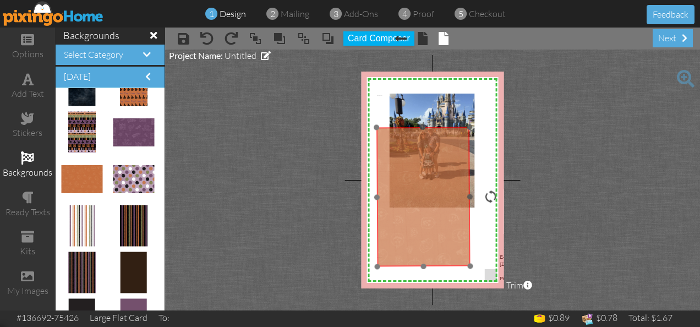
drag, startPoint x: 441, startPoint y: 169, endPoint x: 461, endPoint y: 203, distance: 38.7
click at [461, 203] on img at bounding box center [423, 197] width 94 height 140
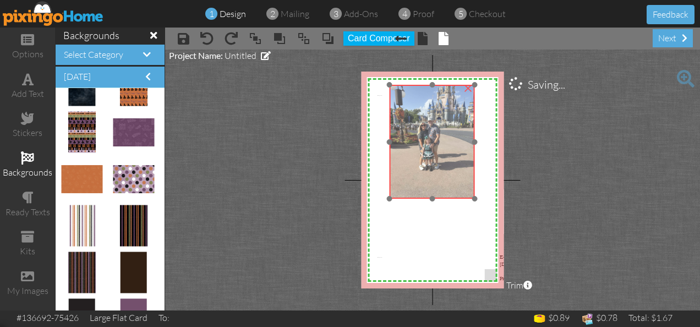
drag, startPoint x: 435, startPoint y: 123, endPoint x: 435, endPoint y: 114, distance: 8.8
click at [435, 114] on img at bounding box center [432, 142] width 85 height 114
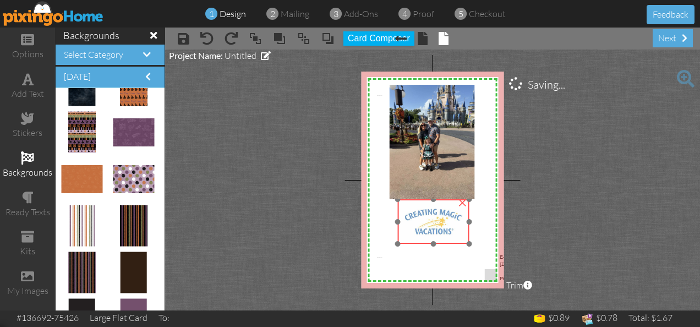
drag, startPoint x: 502, startPoint y: 220, endPoint x: 401, endPoint y: 230, distance: 101.7
click at [401, 230] on img at bounding box center [433, 221] width 71 height 45
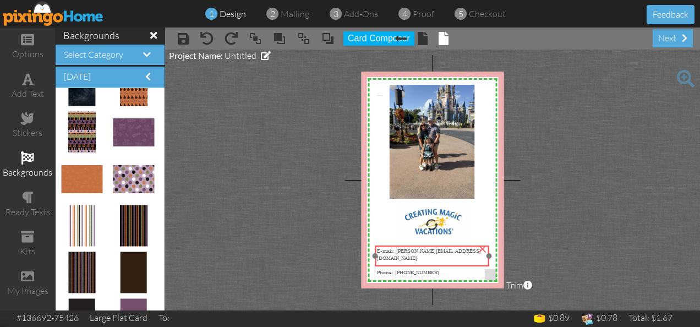
drag, startPoint x: 499, startPoint y: 267, endPoint x: 376, endPoint y: 261, distance: 122.8
click at [377, 269] on span "Phone: [PHONE_NUMBER]" at bounding box center [408, 272] width 62 height 7
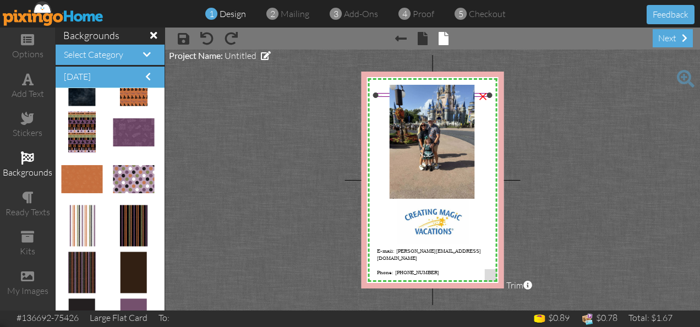
click at [484, 95] on div "×" at bounding box center [483, 95] width 18 height 18
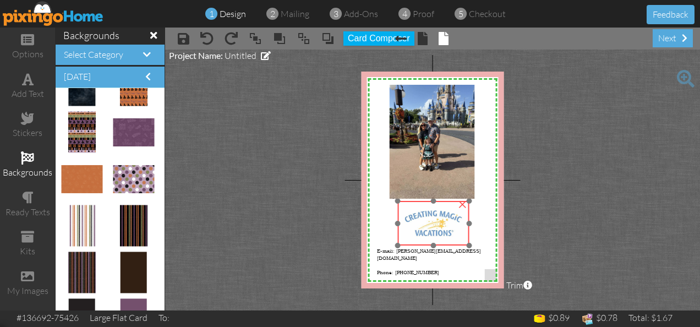
click at [437, 226] on img at bounding box center [433, 223] width 71 height 45
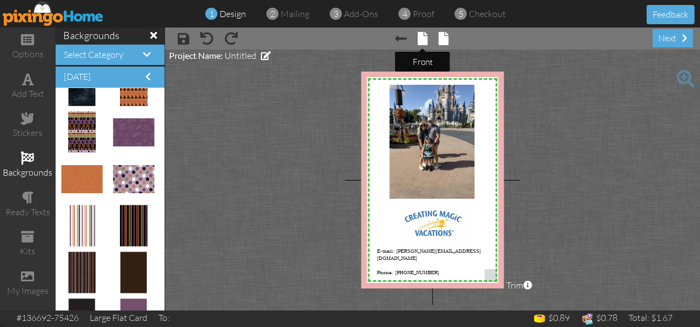
click at [424, 40] on span at bounding box center [423, 38] width 10 height 13
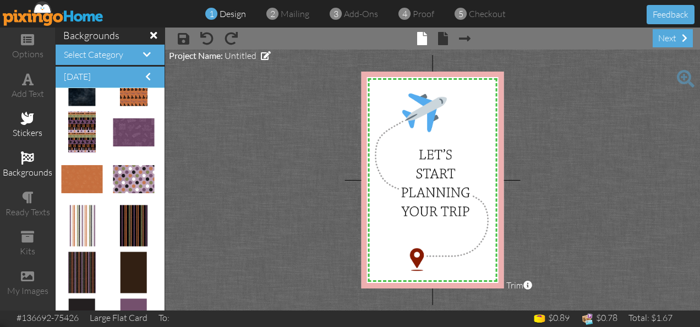
click at [28, 124] on span at bounding box center [27, 118] width 13 height 13
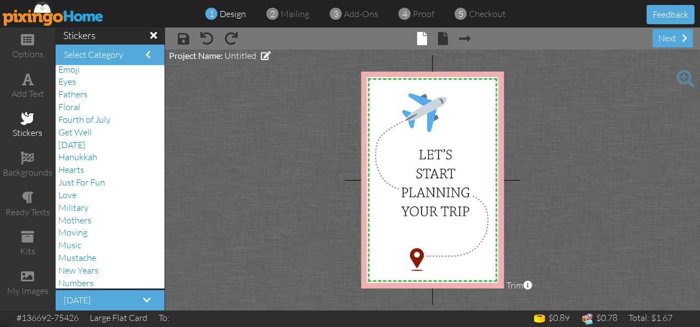
scroll to position [171, 0]
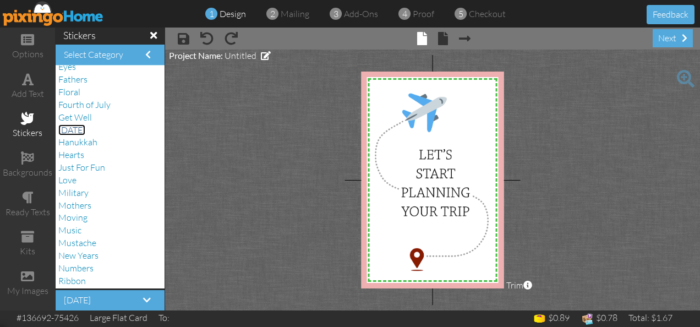
click at [81, 130] on span "[DATE]" at bounding box center [71, 129] width 27 height 11
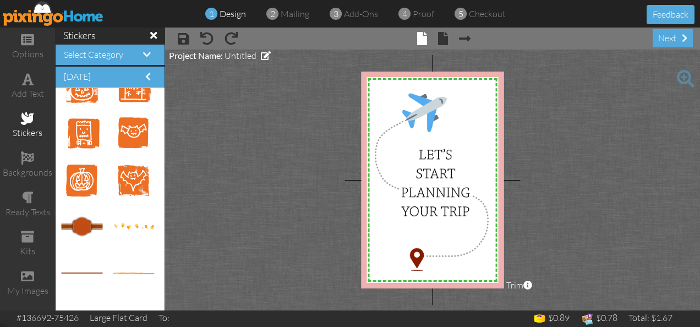
scroll to position [1931, 0]
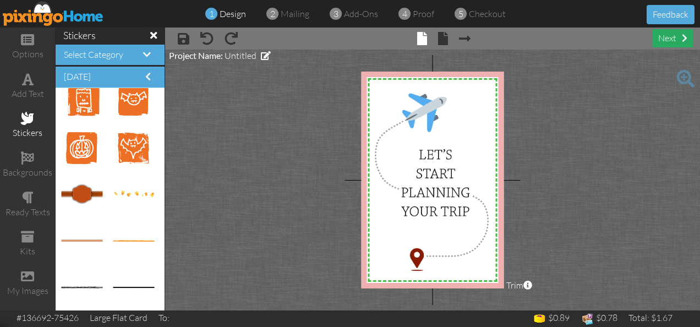
click at [668, 41] on div "next" at bounding box center [673, 38] width 40 height 18
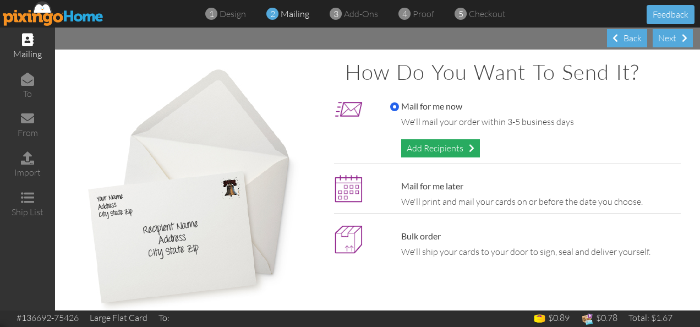
click at [436, 149] on div "Add Recipients" at bounding box center [440, 148] width 79 height 18
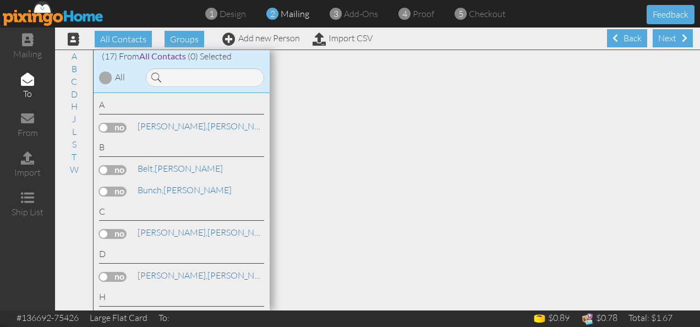
click at [107, 128] on label at bounding box center [113, 128] width 28 height 10
click at [0, 0] on input "checkbox" at bounding box center [0, 0] width 0 height 0
click at [111, 190] on label at bounding box center [113, 192] width 28 height 10
click at [0, 0] on input "checkbox" at bounding box center [0, 0] width 0 height 0
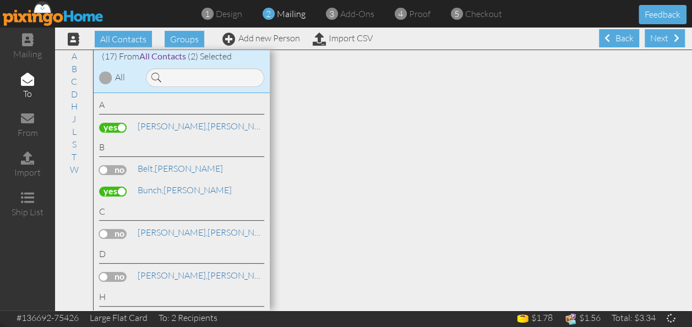
click at [108, 167] on label at bounding box center [113, 170] width 28 height 10
click at [0, 0] on input "checkbox" at bounding box center [0, 0] width 0 height 0
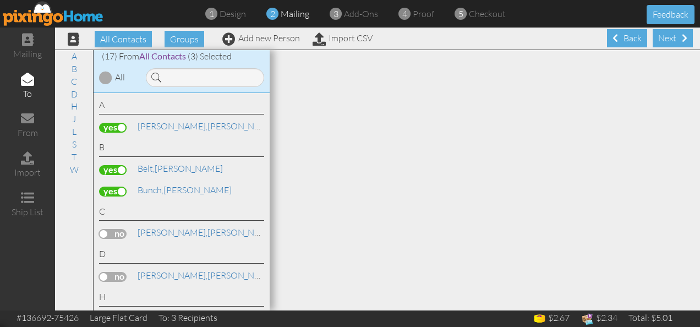
click at [111, 234] on label at bounding box center [113, 234] width 28 height 10
click at [0, 0] on input "checkbox" at bounding box center [0, 0] width 0 height 0
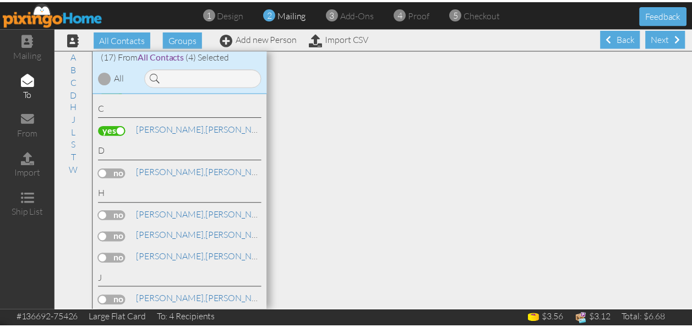
scroll to position [111, 0]
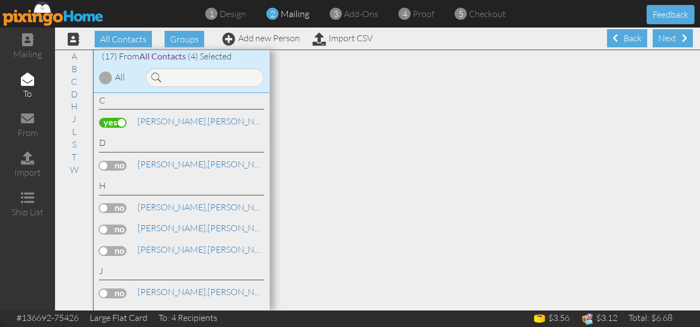
click at [110, 166] on label at bounding box center [113, 166] width 28 height 10
click at [0, 0] on input "checkbox" at bounding box center [0, 0] width 0 height 0
click at [108, 207] on label at bounding box center [113, 208] width 28 height 10
click at [0, 0] on input "checkbox" at bounding box center [0, 0] width 0 height 0
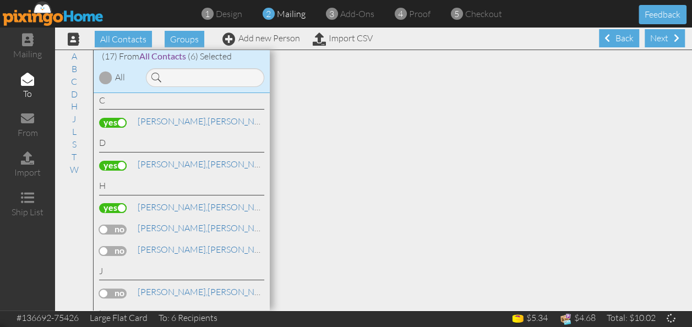
click at [111, 229] on label at bounding box center [113, 229] width 28 height 10
click at [0, 0] on input "checkbox" at bounding box center [0, 0] width 0 height 0
click at [113, 250] on label at bounding box center [113, 251] width 28 height 10
click at [0, 0] on input "checkbox" at bounding box center [0, 0] width 0 height 0
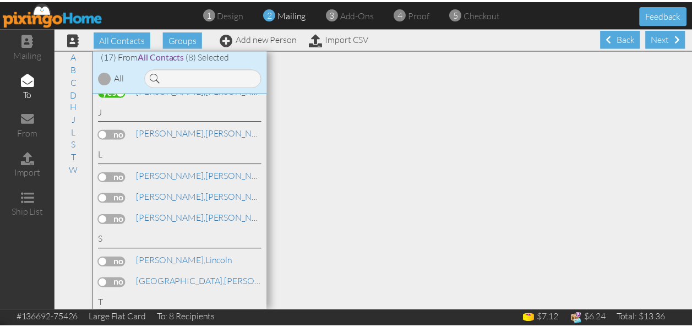
scroll to position [282, 0]
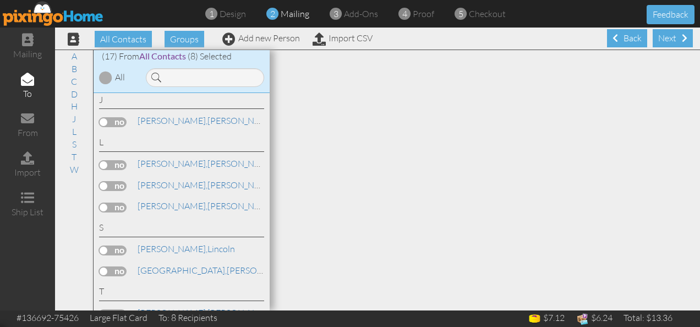
click at [106, 119] on label at bounding box center [113, 122] width 28 height 10
click at [0, 0] on input "checkbox" at bounding box center [0, 0] width 0 height 0
click at [112, 202] on label at bounding box center [113, 207] width 28 height 10
click at [0, 0] on input "checkbox" at bounding box center [0, 0] width 0 height 0
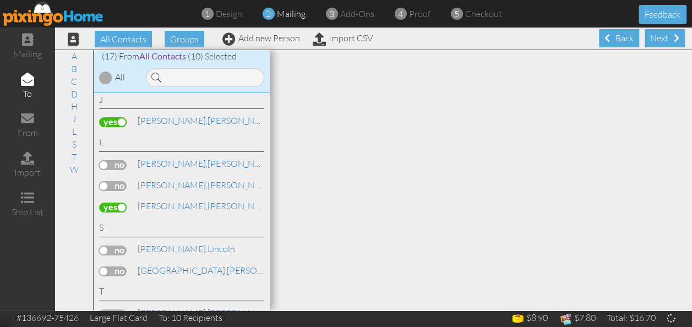
click at [105, 245] on label at bounding box center [113, 250] width 28 height 10
click at [0, 0] on input "checkbox" at bounding box center [0, 0] width 0 height 0
click at [116, 266] on label at bounding box center [113, 271] width 28 height 10
click at [0, 0] on input "checkbox" at bounding box center [0, 0] width 0 height 0
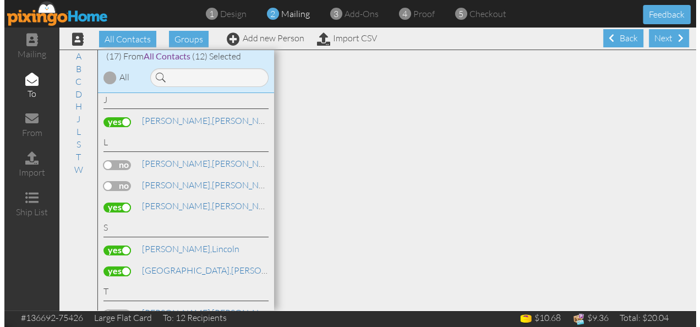
scroll to position [358, 0]
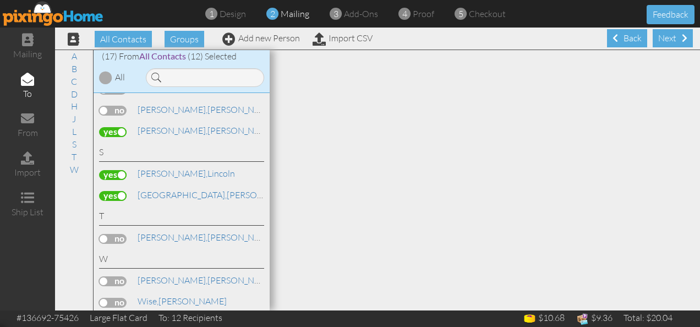
click at [106, 234] on label at bounding box center [113, 239] width 28 height 10
click at [0, 0] on input "checkbox" at bounding box center [0, 0] width 0 height 0
click at [106, 298] on label at bounding box center [113, 303] width 28 height 10
click at [0, 0] on input "checkbox" at bounding box center [0, 0] width 0 height 0
click at [653, 41] on div "Next" at bounding box center [673, 38] width 40 height 18
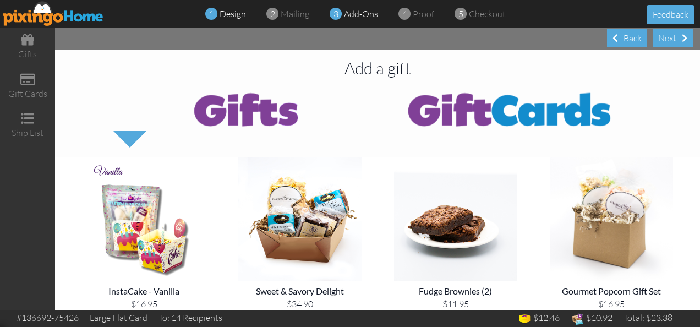
click at [225, 17] on span "design" at bounding box center [233, 13] width 26 height 11
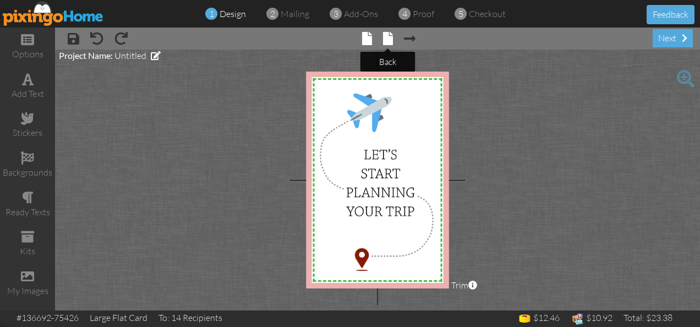
click at [390, 40] on span at bounding box center [388, 38] width 10 height 13
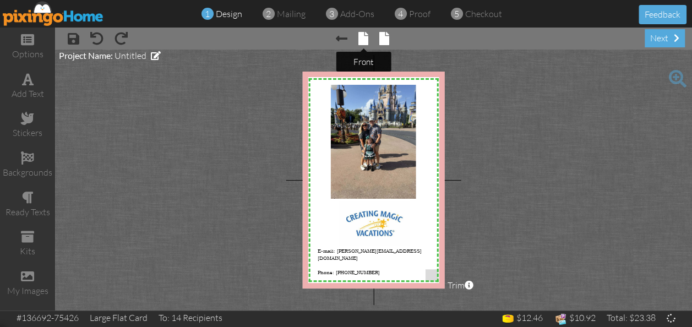
click at [362, 40] on span at bounding box center [363, 38] width 10 height 13
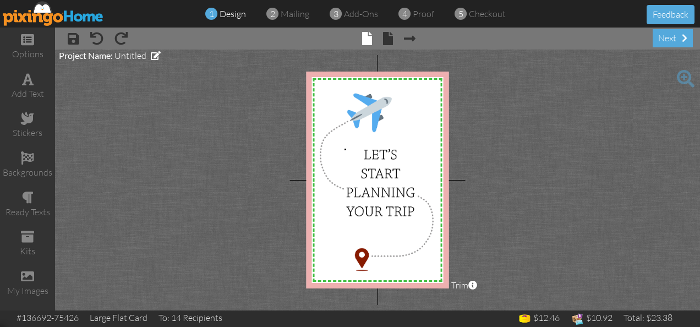
drag, startPoint x: 369, startPoint y: 149, endPoint x: 346, endPoint y: 149, distance: 23.1
click at [346, 149] on div "X X X X X X X X X X X X X X X X X X X X X X X X X X X X X X X X X X X X X X X X…" at bounding box center [377, 180] width 143 height 217
click at [96, 41] on span at bounding box center [96, 38] width 13 height 13
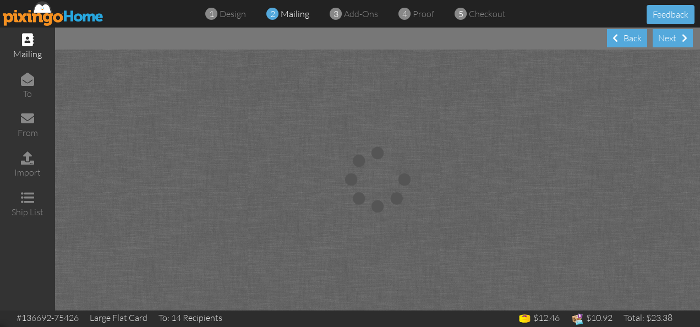
click at [48, 20] on img at bounding box center [53, 13] width 101 height 25
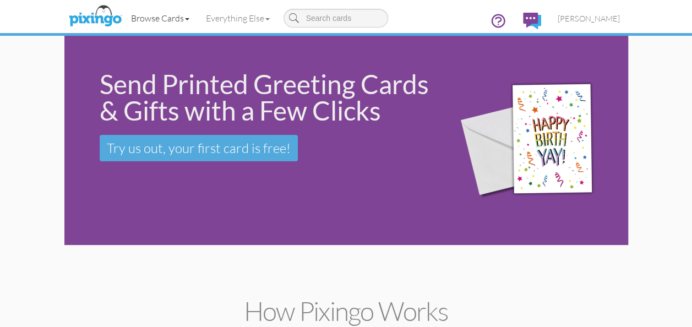
click at [162, 21] on link "Browse Cards" at bounding box center [160, 18] width 75 height 28
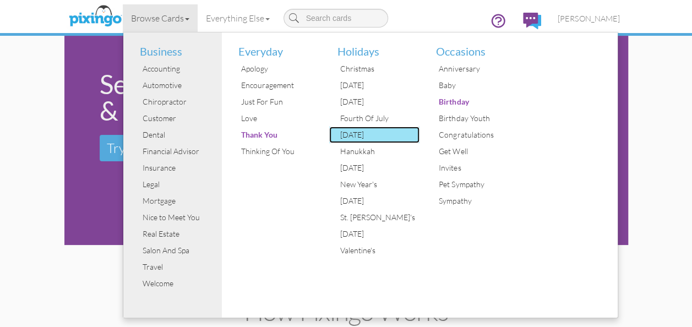
click at [349, 137] on div "[DATE]" at bounding box center [378, 135] width 83 height 17
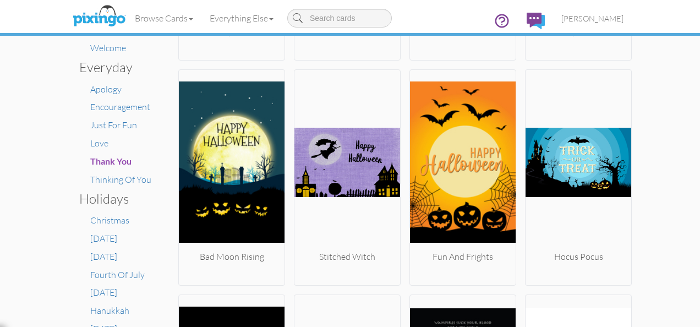
scroll to position [348, 0]
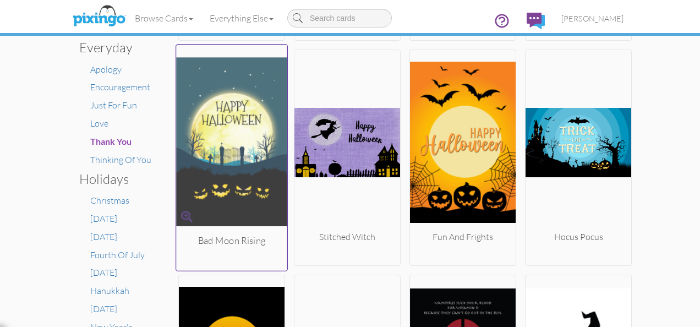
click at [218, 130] on img at bounding box center [231, 141] width 111 height 185
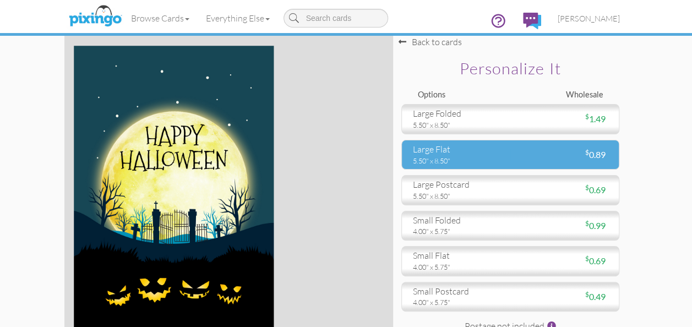
click at [493, 160] on div "5.50" x 8.50"" at bounding box center [457, 161] width 89 height 10
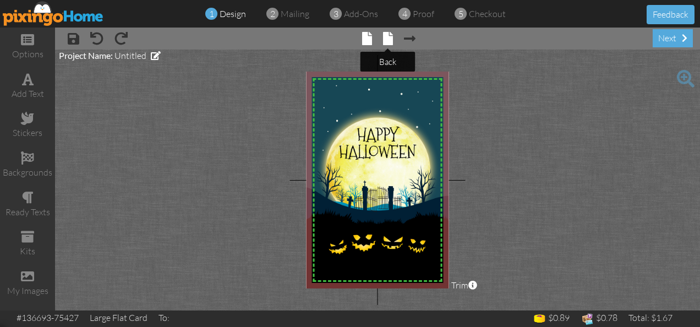
click at [388, 38] on span at bounding box center [388, 38] width 10 height 13
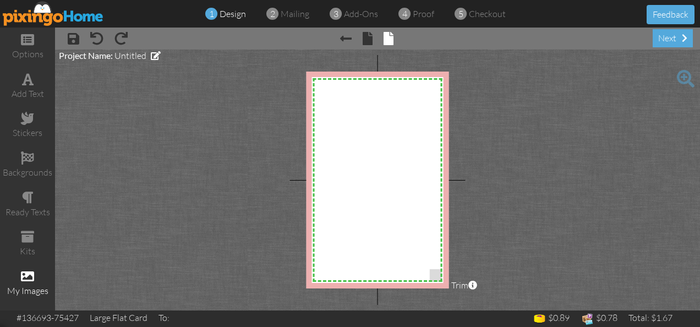
click at [32, 271] on span at bounding box center [27, 276] width 13 height 13
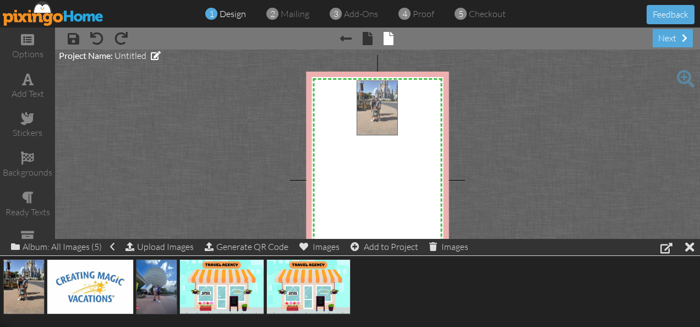
drag, startPoint x: 26, startPoint y: 286, endPoint x: 380, endPoint y: 108, distance: 395.7
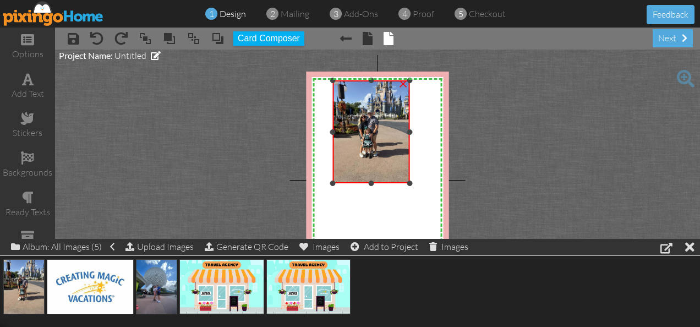
drag, startPoint x: 357, startPoint y: 150, endPoint x: 348, endPoint y: 182, distance: 33.1
click at [348, 182] on div "×" at bounding box center [371, 131] width 77 height 103
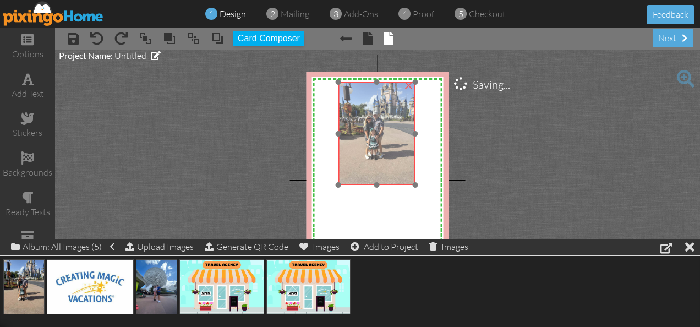
drag, startPoint x: 380, startPoint y: 130, endPoint x: 385, endPoint y: 132, distance: 5.7
click at [385, 132] on img at bounding box center [376, 133] width 77 height 103
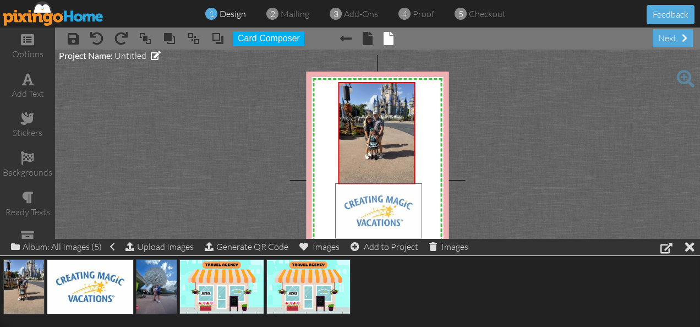
drag, startPoint x: 102, startPoint y: 283, endPoint x: 391, endPoint y: 208, distance: 298.0
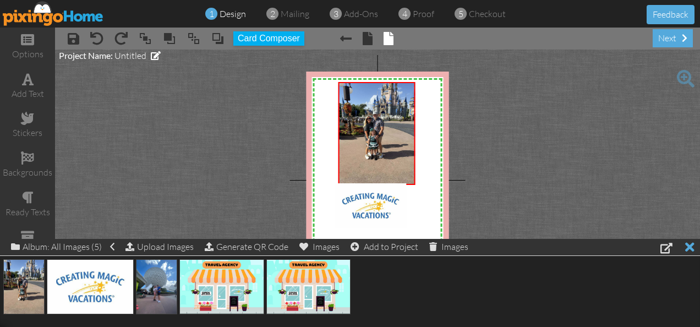
click at [690, 248] on div at bounding box center [689, 247] width 9 height 16
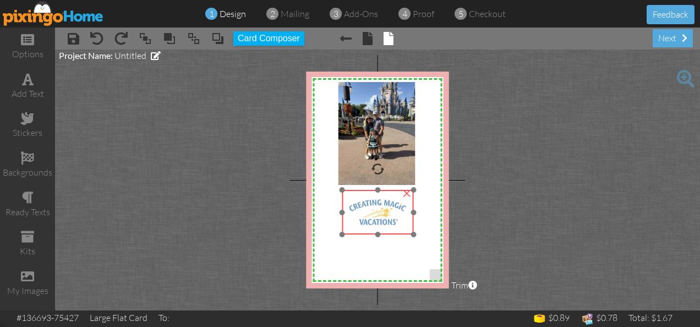
drag, startPoint x: 380, startPoint y: 204, endPoint x: 387, endPoint y: 210, distance: 9.7
click at [387, 210] on img at bounding box center [377, 212] width 71 height 45
click at [373, 204] on img at bounding box center [376, 210] width 71 height 45
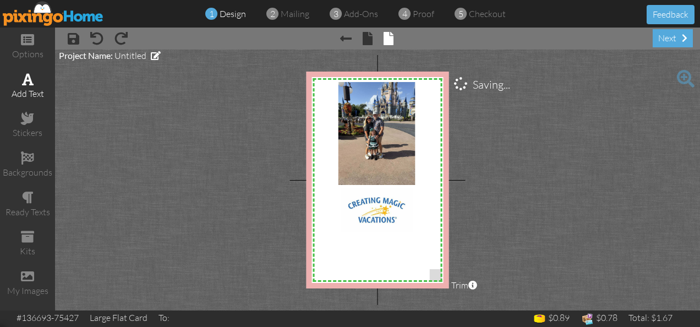
click at [28, 85] on span at bounding box center [28, 79] width 12 height 13
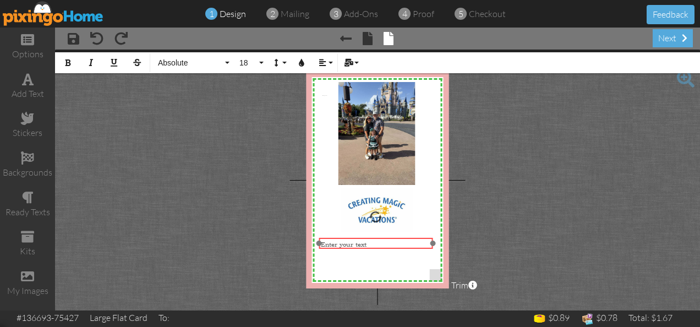
drag, startPoint x: 433, startPoint y: 92, endPoint x: 431, endPoint y: 237, distance: 144.7
click at [431, 237] on div at bounding box center [375, 243] width 119 height 17
click at [428, 98] on div "×" at bounding box center [428, 95] width 18 height 18
click at [365, 242] on span "Enter your text" at bounding box center [344, 244] width 46 height 8
click at [254, 63] on span "18" at bounding box center [247, 62] width 19 height 9
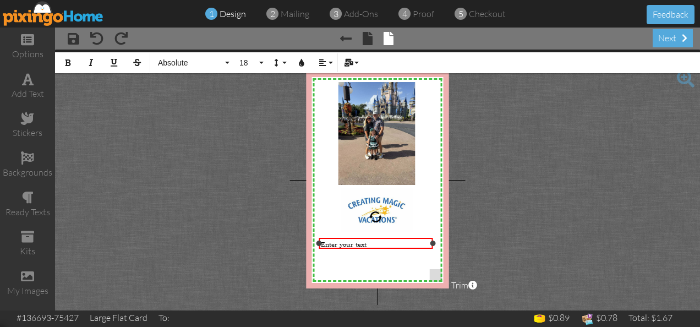
click at [384, 245] on div "Enter your text" at bounding box center [376, 244] width 111 height 8
click at [431, 244] on div at bounding box center [433, 243] width 6 height 6
click at [423, 244] on div "Enter your text" at bounding box center [376, 244] width 111 height 8
drag, startPoint x: 430, startPoint y: 241, endPoint x: 413, endPoint y: 244, distance: 17.9
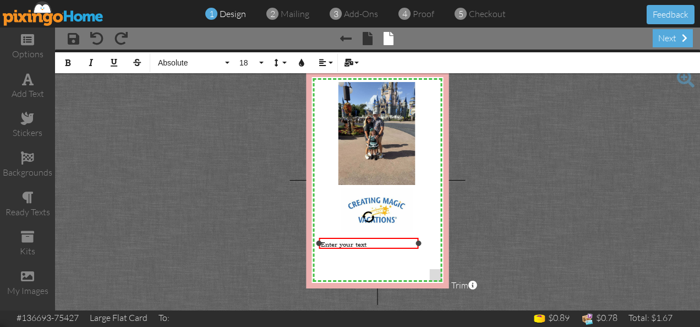
click at [416, 244] on div at bounding box center [419, 243] width 6 height 6
click at [414, 246] on div "Enter your text" at bounding box center [367, 244] width 96 height 12
click at [409, 244] on div "Enter your text" at bounding box center [367, 244] width 93 height 8
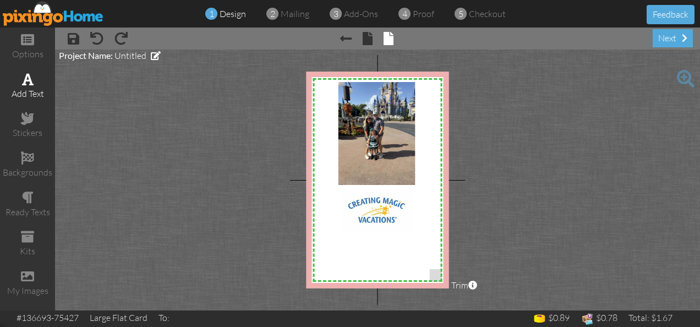
click at [33, 82] on span at bounding box center [28, 79] width 12 height 13
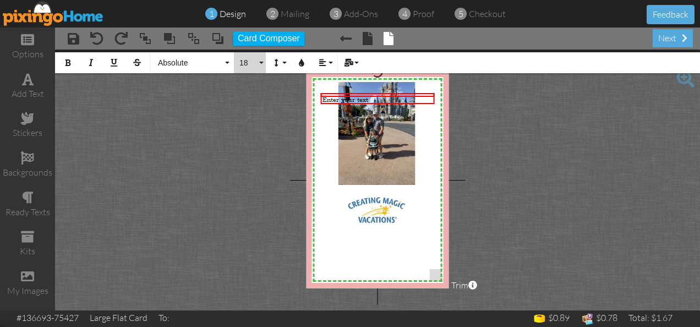
click at [254, 67] on span "18" at bounding box center [247, 62] width 19 height 9
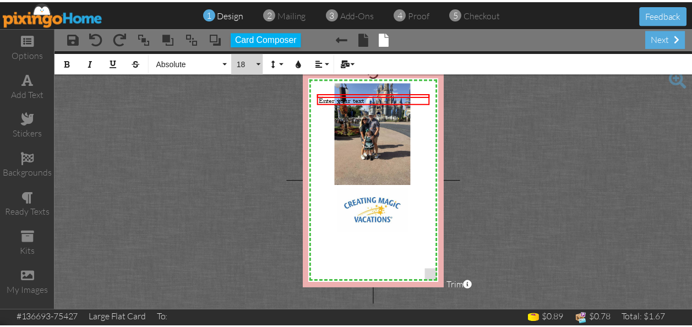
scroll to position [97, 0]
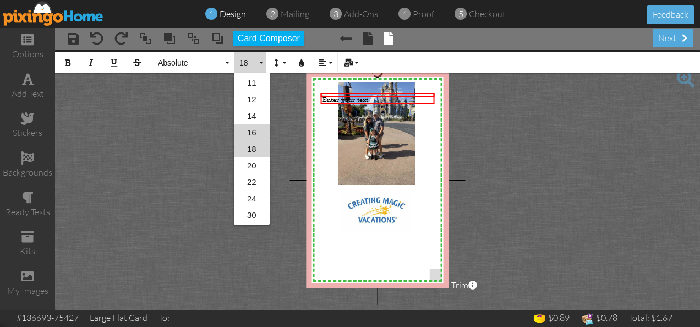
click at [259, 130] on link "16" at bounding box center [252, 132] width 36 height 17
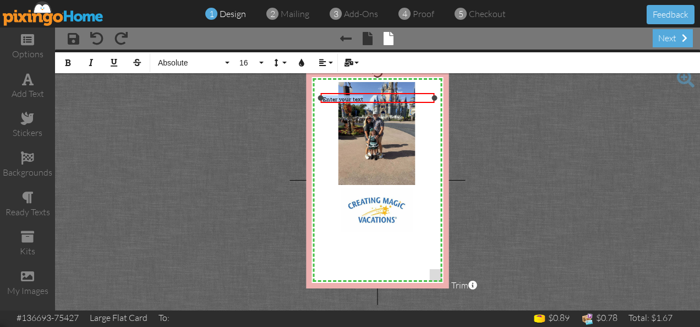
click at [324, 95] on span "Enter your text" at bounding box center [342, 99] width 41 height 8
click at [320, 95] on div at bounding box center [376, 97] width 119 height 15
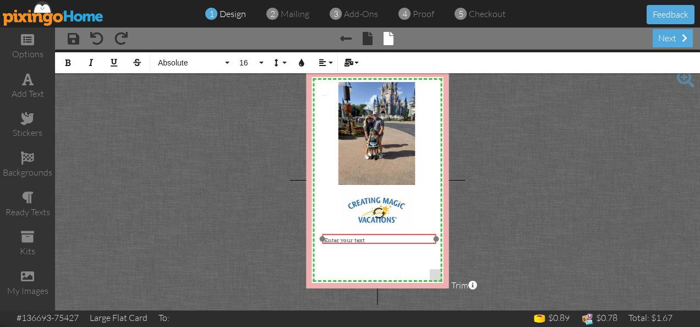
drag, startPoint x: 320, startPoint y: 95, endPoint x: 321, endPoint y: 235, distance: 140.9
click at [321, 235] on div at bounding box center [378, 238] width 119 height 15
click at [344, 238] on div "nt" at bounding box center [379, 240] width 111 height 8
drag, startPoint x: 421, startPoint y: 244, endPoint x: 324, endPoint y: 232, distance: 97.6
click at [324, 234] on div "E-mail: [PERSON_NAME][EMAIL_ADDRESS][DOMAIN_NAME] ×" at bounding box center [379, 242] width 114 height 16
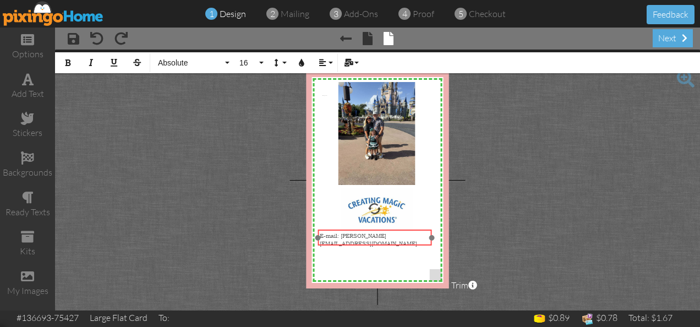
drag, startPoint x: 324, startPoint y: 232, endPoint x: 320, endPoint y: 228, distance: 6.2
click at [320, 228] on div at bounding box center [374, 237] width 119 height 21
click at [321, 228] on div at bounding box center [374, 237] width 119 height 21
drag, startPoint x: 431, startPoint y: 238, endPoint x: 437, endPoint y: 238, distance: 6.1
click at [437, 238] on div "E-mail: [PERSON_NAME][EMAIL_ADDRESS][DOMAIN_NAME] ×" at bounding box center [377, 234] width 120 height 10
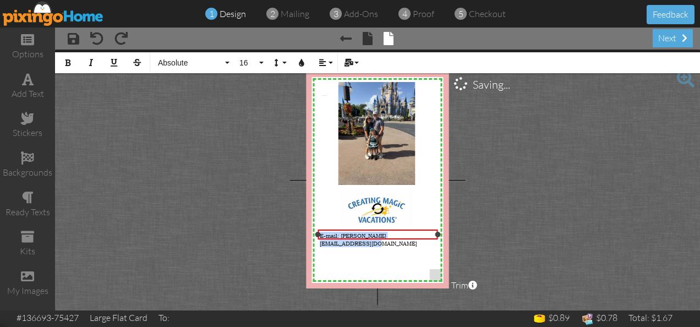
click at [417, 234] on span "E-mail: [PERSON_NAME][EMAIL_ADDRESS][DOMAIN_NAME]" at bounding box center [368, 239] width 97 height 15
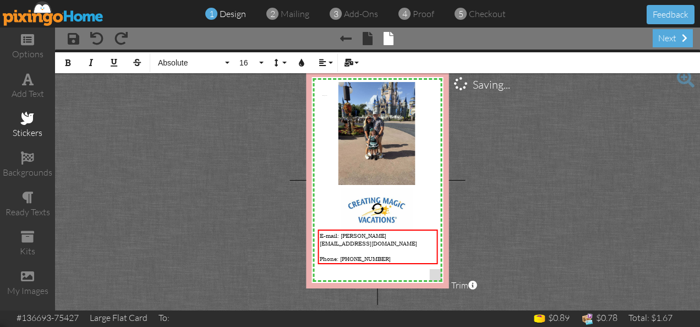
click at [29, 120] on span at bounding box center [27, 118] width 13 height 13
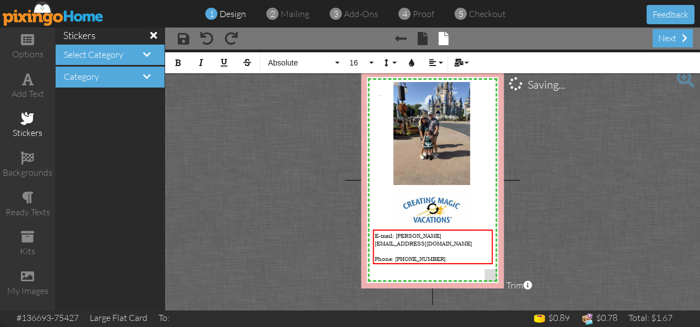
click at [114, 80] on h4 "Category" at bounding box center [110, 77] width 92 height 10
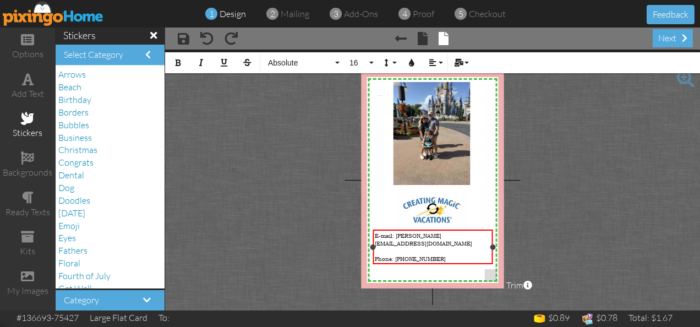
click at [419, 262] on div "​" at bounding box center [433, 266] width 117 height 8
click at [415, 270] on span "Or message on Facebook" at bounding box center [408, 274] width 66 height 8
click at [375, 235] on span "E-mail: [PERSON_NAME][EMAIL_ADDRESS][DOMAIN_NAME]" at bounding box center [423, 239] width 97 height 15
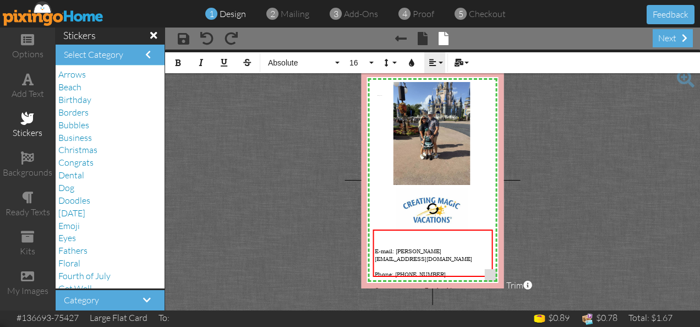
click at [436, 65] on button "Align" at bounding box center [434, 62] width 21 height 21
click at [440, 63] on button "Align" at bounding box center [434, 62] width 21 height 21
click at [398, 234] on div at bounding box center [433, 236] width 117 height 8
click at [439, 65] on button "Align" at bounding box center [434, 62] width 21 height 21
click at [375, 248] on span "E-mail: [PERSON_NAME][EMAIL_ADDRESS][DOMAIN_NAME]" at bounding box center [423, 254] width 97 height 15
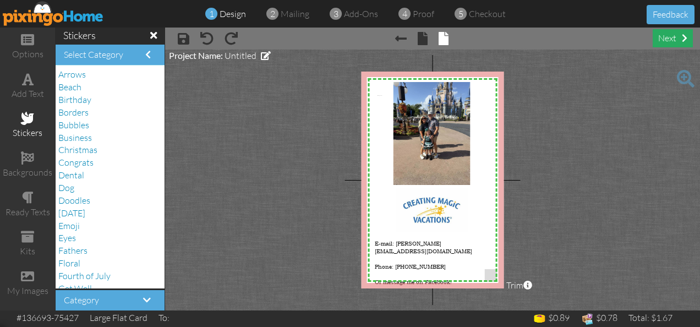
click at [669, 40] on div "next" at bounding box center [673, 38] width 40 height 18
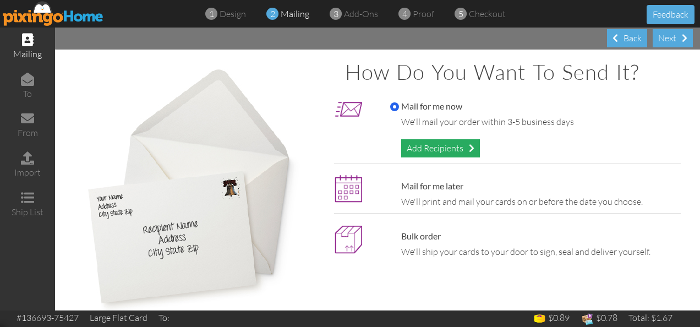
click at [443, 147] on div "Add Recipients" at bounding box center [440, 148] width 79 height 18
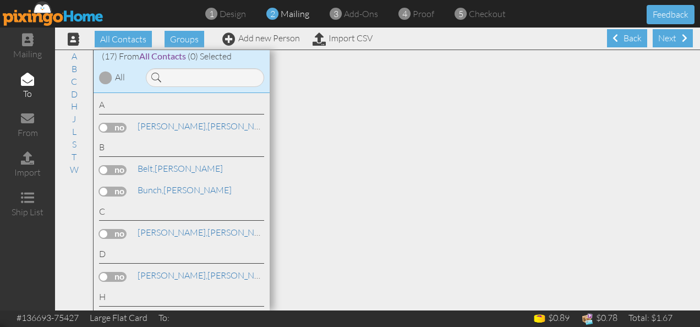
click at [112, 128] on label at bounding box center [113, 128] width 28 height 10
click at [0, 0] on input "checkbox" at bounding box center [0, 0] width 0 height 0
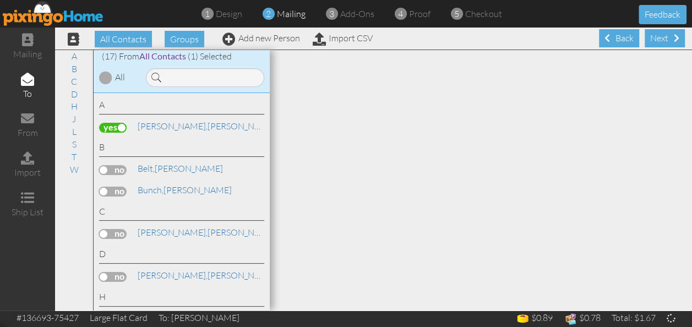
click at [106, 170] on label at bounding box center [113, 170] width 28 height 10
click at [0, 0] on input "checkbox" at bounding box center [0, 0] width 0 height 0
click at [109, 191] on label at bounding box center [113, 192] width 28 height 10
click at [0, 0] on input "checkbox" at bounding box center [0, 0] width 0 height 0
click at [108, 234] on label at bounding box center [113, 234] width 28 height 10
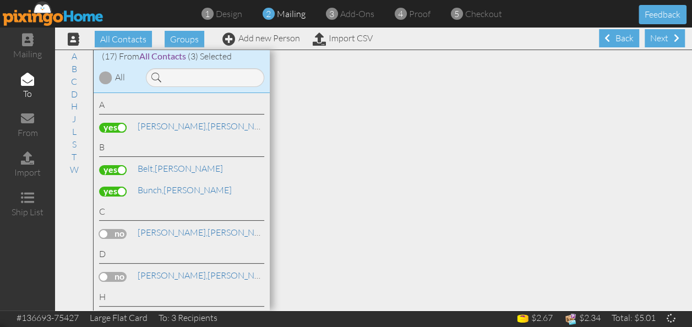
click at [0, 0] on input "checkbox" at bounding box center [0, 0] width 0 height 0
click at [111, 277] on label at bounding box center [113, 277] width 28 height 10
click at [0, 0] on input "checkbox" at bounding box center [0, 0] width 0 height 0
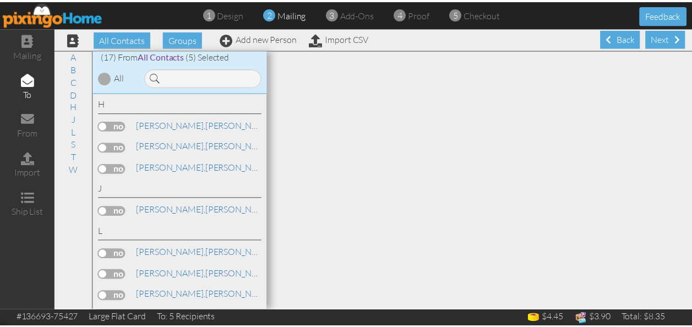
scroll to position [203, 0]
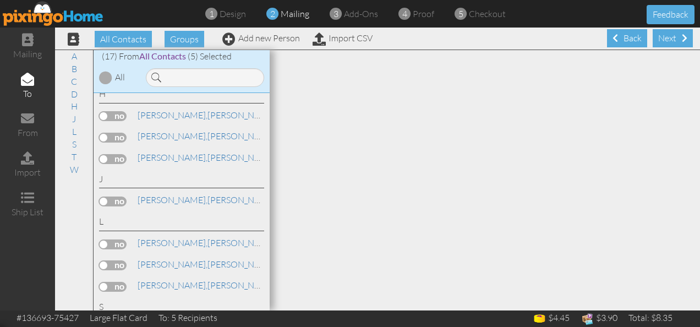
click at [113, 113] on label at bounding box center [113, 116] width 28 height 10
click at [0, 0] on input "checkbox" at bounding box center [0, 0] width 0 height 0
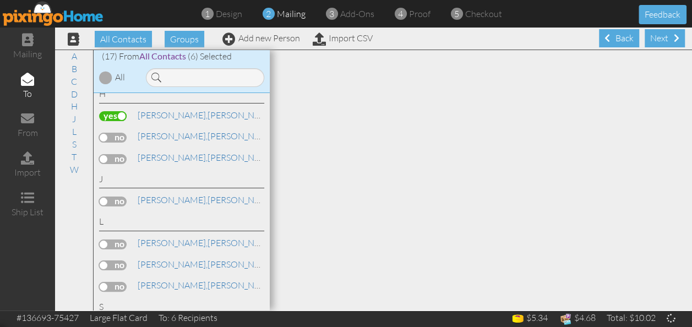
click at [109, 135] on label at bounding box center [113, 138] width 28 height 10
click at [0, 0] on input "checkbox" at bounding box center [0, 0] width 0 height 0
click at [109, 156] on label at bounding box center [113, 159] width 28 height 10
click at [0, 0] on input "checkbox" at bounding box center [0, 0] width 0 height 0
click at [108, 199] on label at bounding box center [113, 201] width 28 height 10
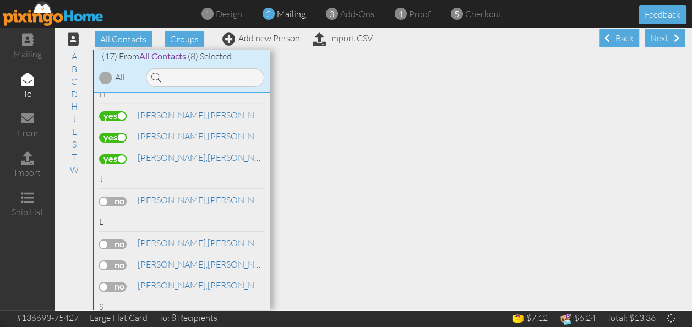
click at [0, 0] on input "checkbox" at bounding box center [0, 0] width 0 height 0
click at [112, 239] on label at bounding box center [113, 244] width 28 height 10
click at [0, 0] on input "checkbox" at bounding box center [0, 0] width 0 height 0
click at [111, 266] on label at bounding box center [113, 265] width 28 height 10
click at [0, 0] on input "checkbox" at bounding box center [0, 0] width 0 height 0
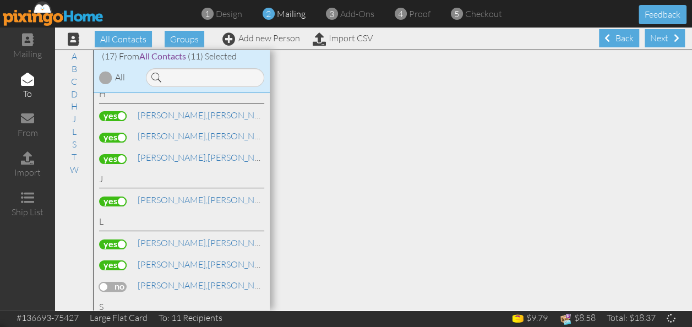
click at [110, 282] on label at bounding box center [113, 287] width 28 height 10
click at [0, 0] on input "checkbox" at bounding box center [0, 0] width 0 height 0
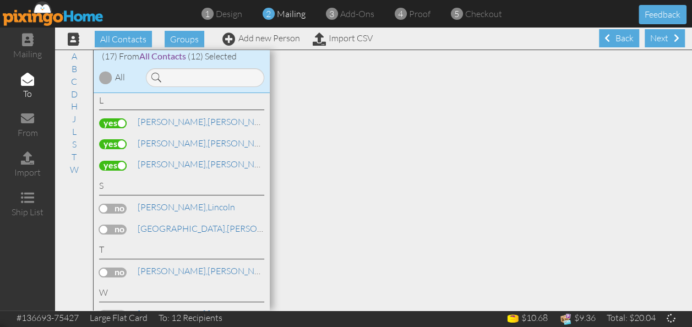
scroll to position [337, 0]
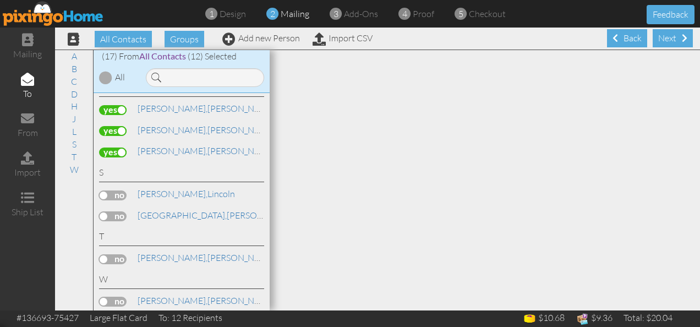
click at [106, 191] on label at bounding box center [113, 195] width 28 height 10
click at [0, 0] on input "checkbox" at bounding box center [0, 0] width 0 height 0
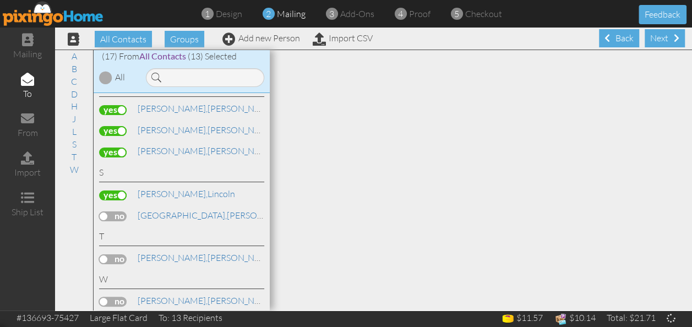
click at [112, 212] on label at bounding box center [113, 216] width 28 height 10
click at [0, 0] on input "checkbox" at bounding box center [0, 0] width 0 height 0
click at [110, 254] on label at bounding box center [113, 259] width 28 height 10
click at [0, 0] on input "checkbox" at bounding box center [0, 0] width 0 height 0
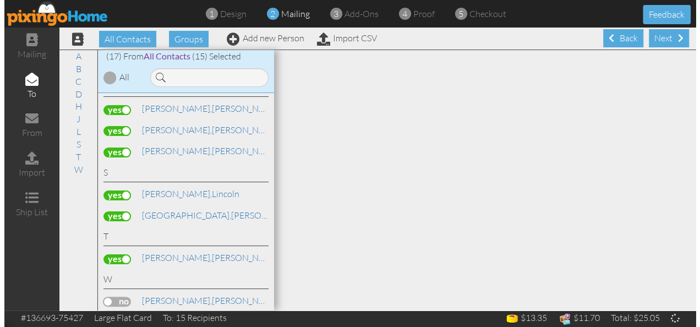
scroll to position [358, 0]
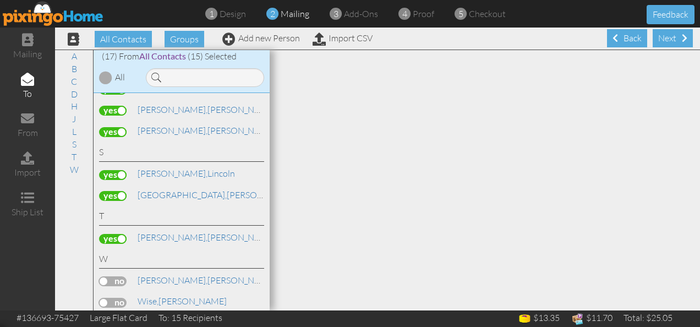
click at [111, 298] on label at bounding box center [113, 303] width 28 height 10
click at [0, 0] on input "checkbox" at bounding box center [0, 0] width 0 height 0
click at [668, 35] on div "Next" at bounding box center [673, 38] width 40 height 18
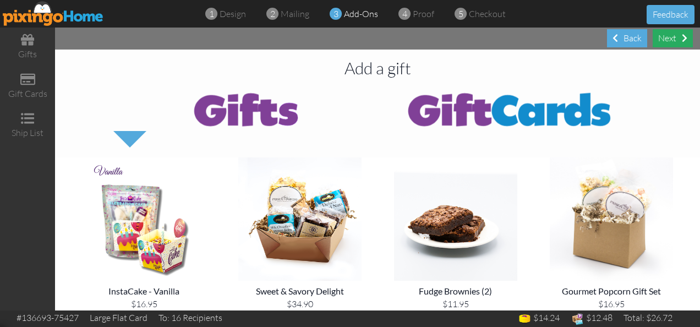
click at [677, 35] on div "Next" at bounding box center [673, 38] width 40 height 18
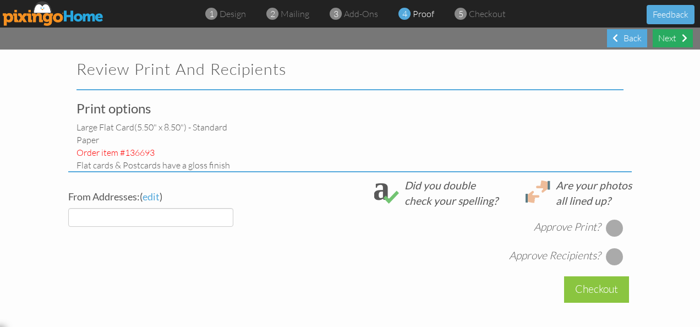
select select "object:7781"
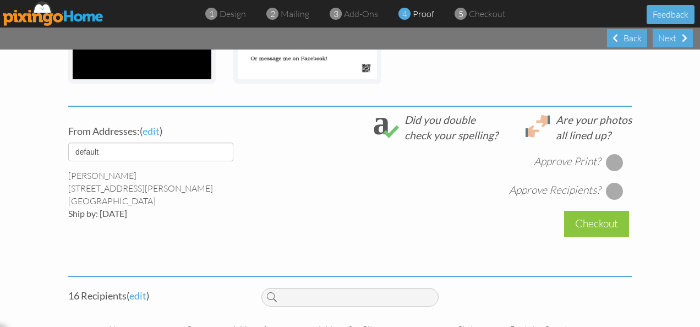
scroll to position [359, 0]
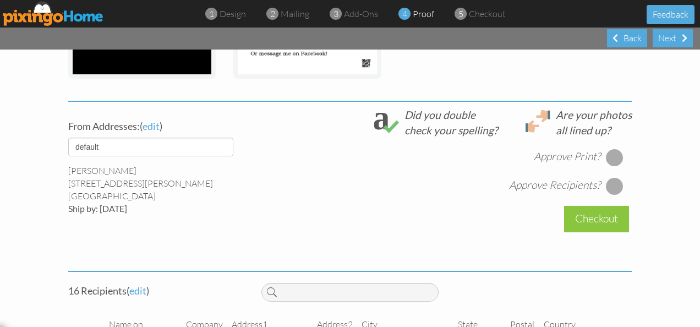
click at [612, 158] on div at bounding box center [615, 158] width 18 height 18
click at [609, 188] on div at bounding box center [615, 186] width 18 height 18
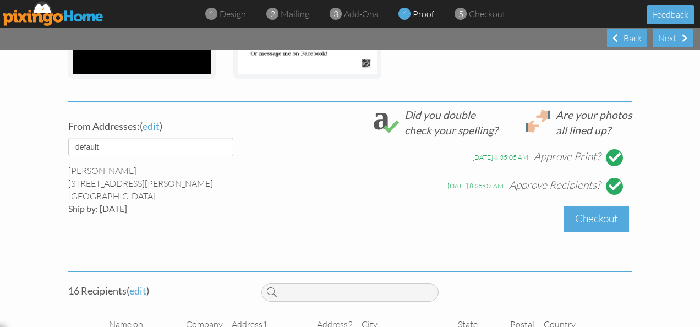
click at [602, 219] on div "Checkout" at bounding box center [596, 219] width 65 height 26
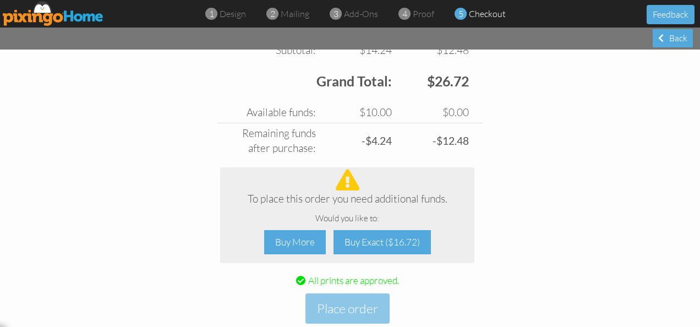
scroll to position [472, 0]
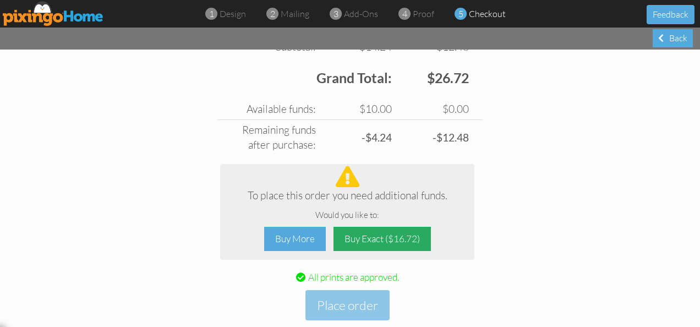
click at [398, 229] on div "Buy Exact ($16.72)" at bounding box center [381, 239] width 97 height 25
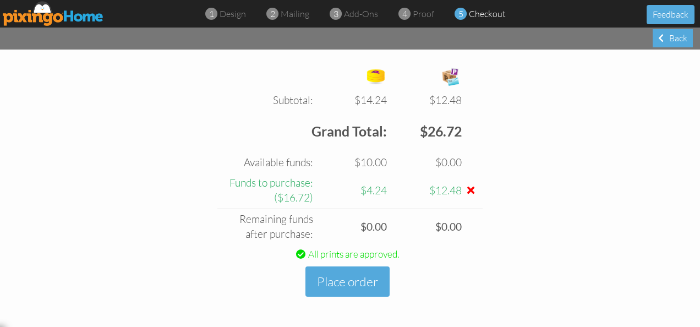
scroll to position [417, 0]
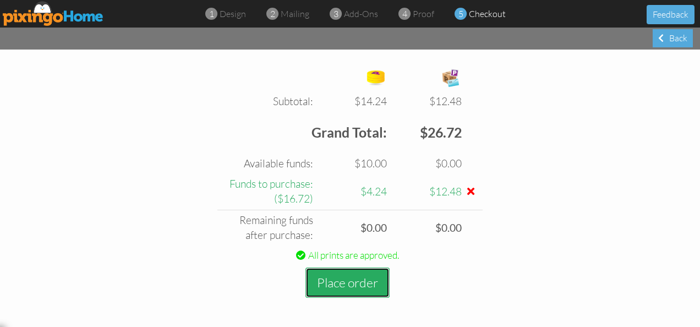
click at [365, 277] on button "Place order" at bounding box center [347, 282] width 84 height 30
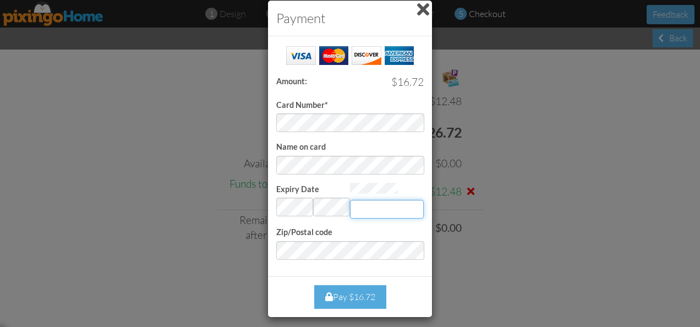
type input "9551"
click at [366, 298] on div "Pay $16.72" at bounding box center [350, 297] width 72 height 24
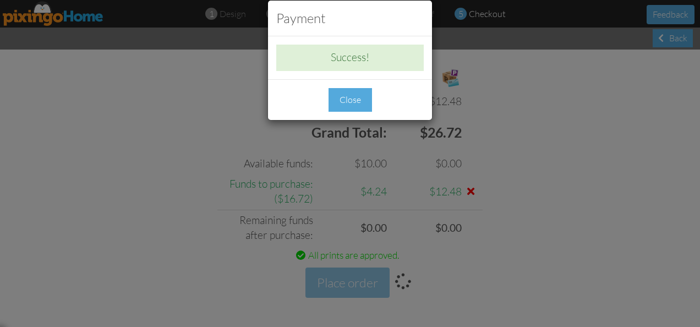
click at [347, 100] on div "Close" at bounding box center [349, 100] width 43 height 24
